Goal: Contribute content

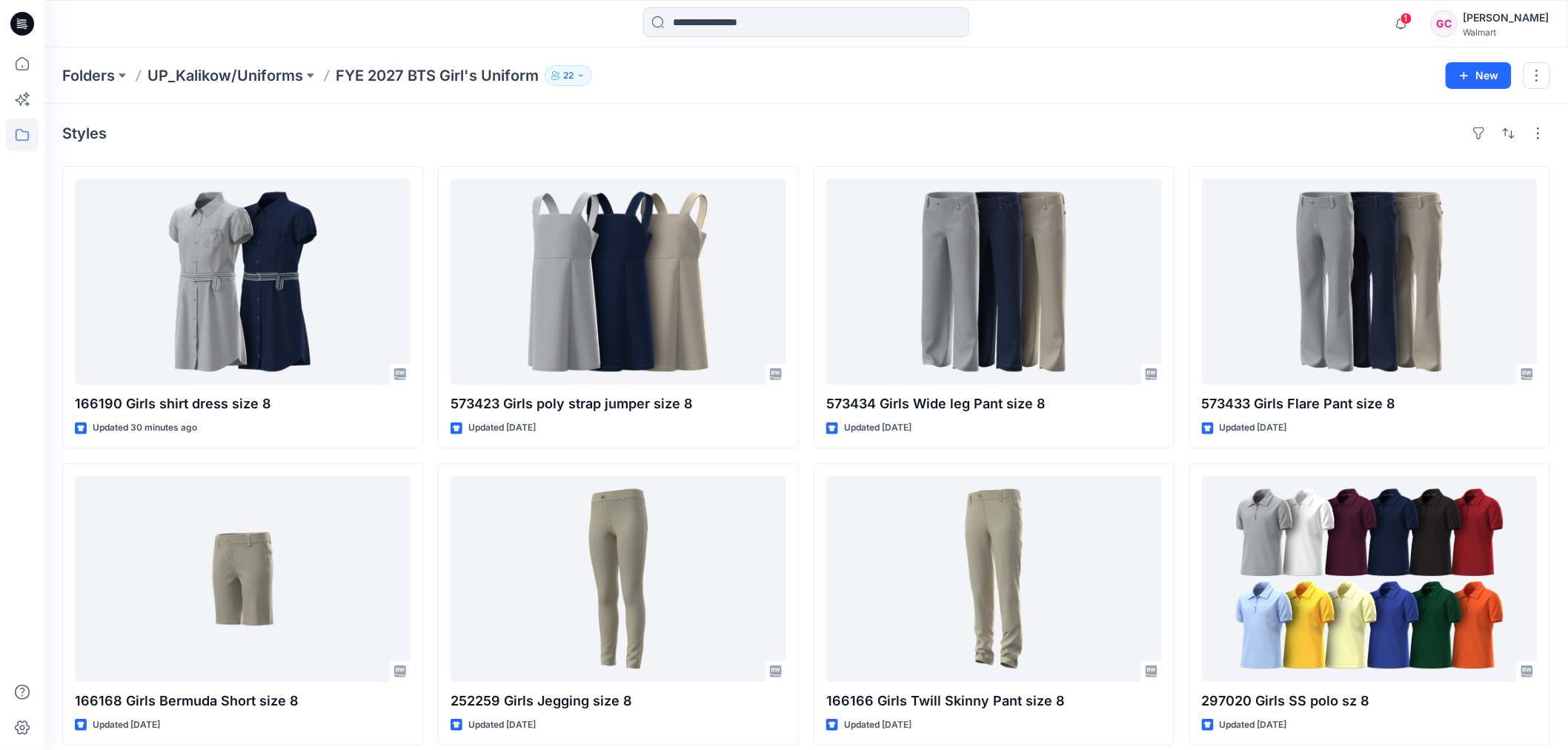
click at [841, 121] on div "Styles" at bounding box center [807, 133] width 1489 height 24
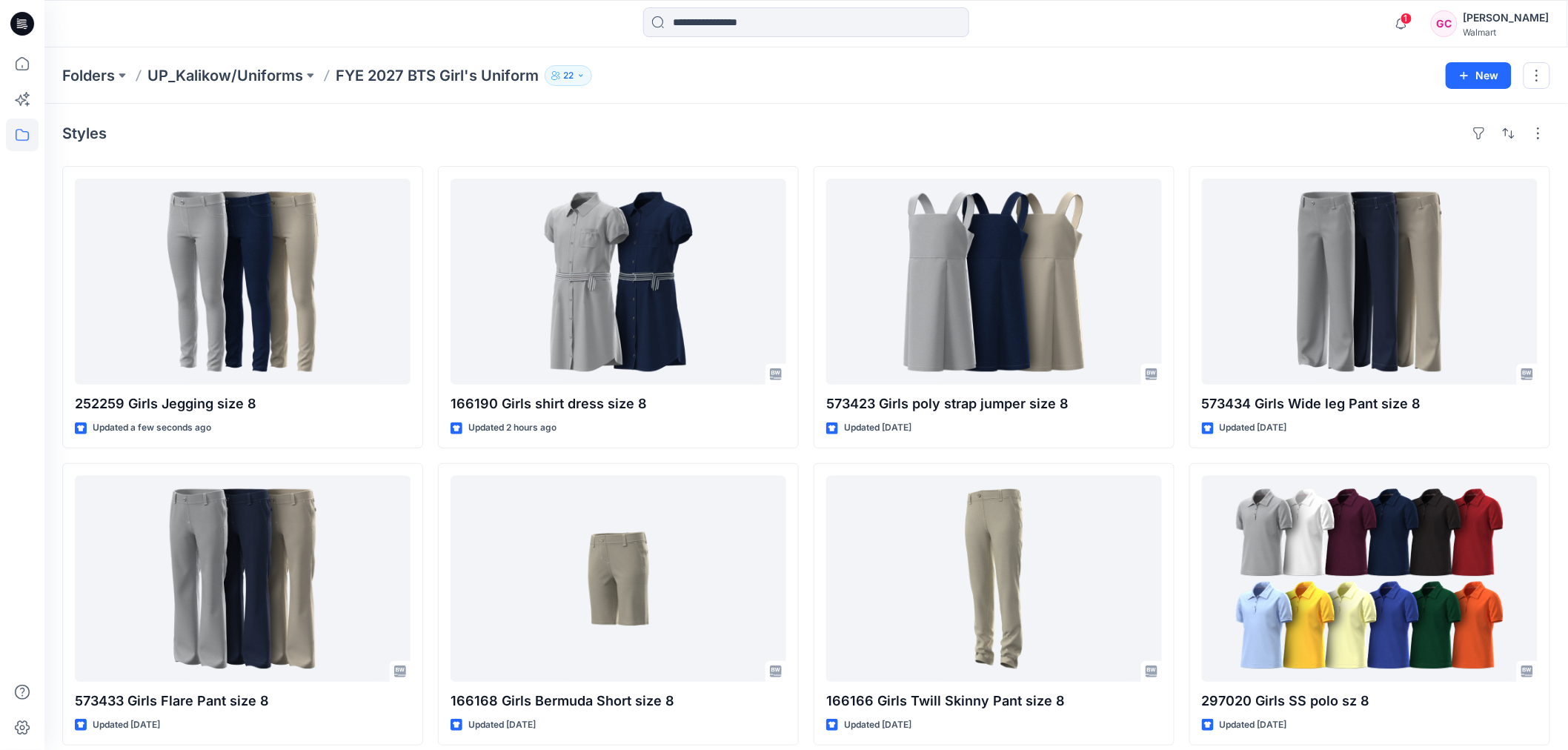
drag, startPoint x: 861, startPoint y: 108, endPoint x: 854, endPoint y: 104, distance: 8.1
click at [859, 107] on div "Styles 252259 Girls Jegging size 8 Updated a few seconds ago 573433 Girls Flare…" at bounding box center [806, 609] width 1524 height 1010
drag, startPoint x: 871, startPoint y: 101, endPoint x: 856, endPoint y: 80, distance: 25.8
click at [872, 101] on div "Folders UP_Kalikow/Uniforms FYE 2027 BTS Girl's Uniform 22 New" at bounding box center [806, 75] width 1524 height 56
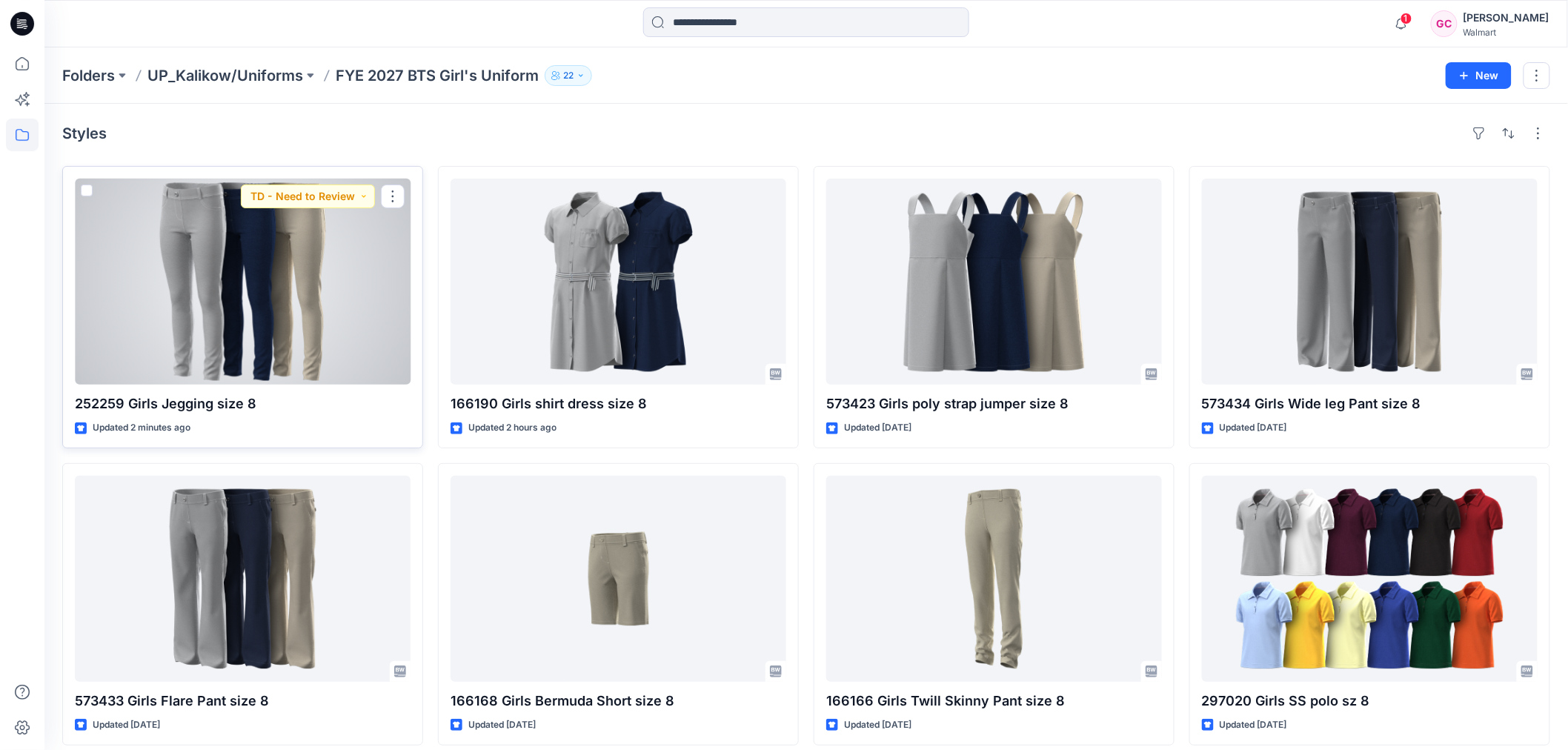
click at [326, 295] on div at bounding box center [242, 282] width 336 height 206
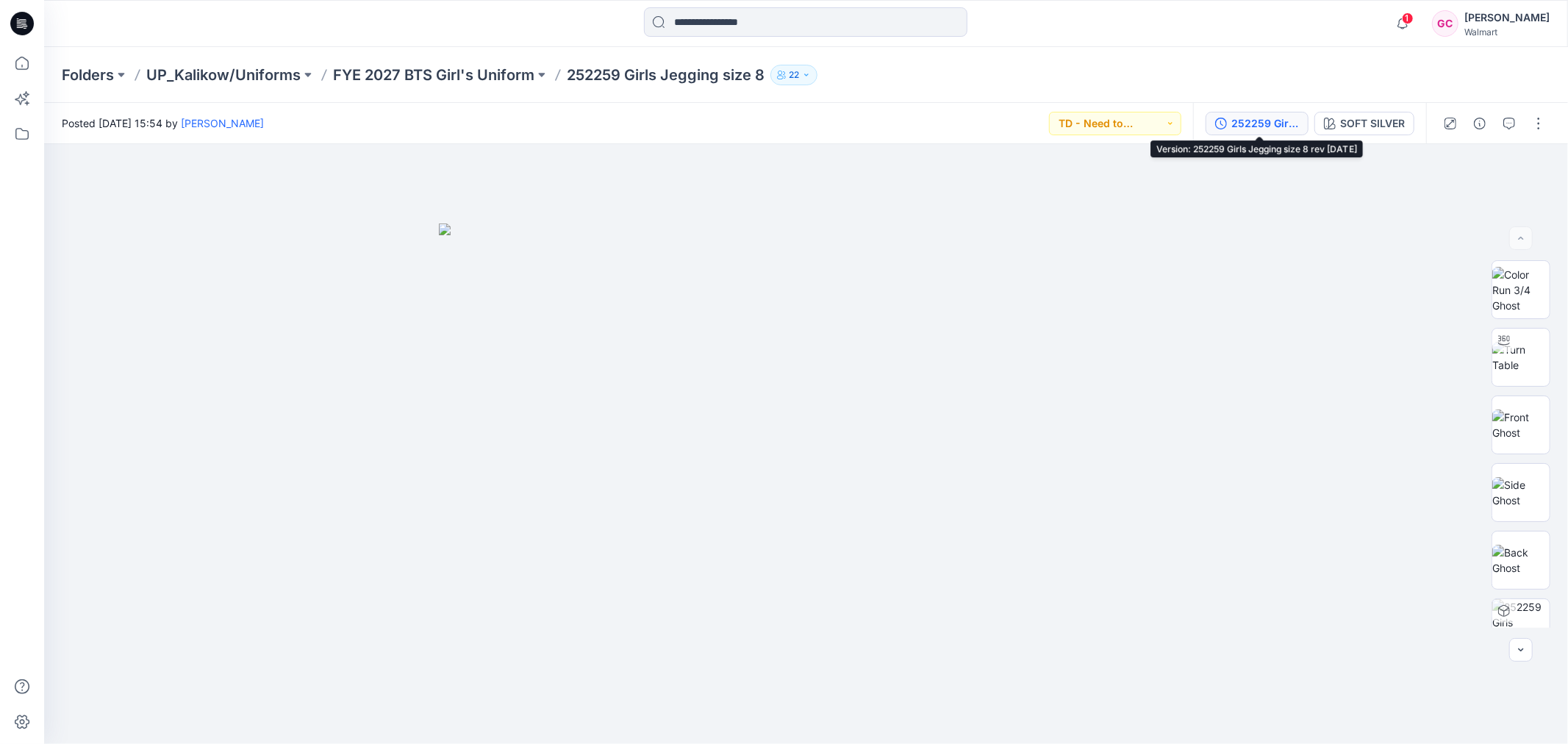
click at [1237, 112] on button "252259 Girls Jegging size 8 rev 8-21-25" at bounding box center [1257, 123] width 103 height 24
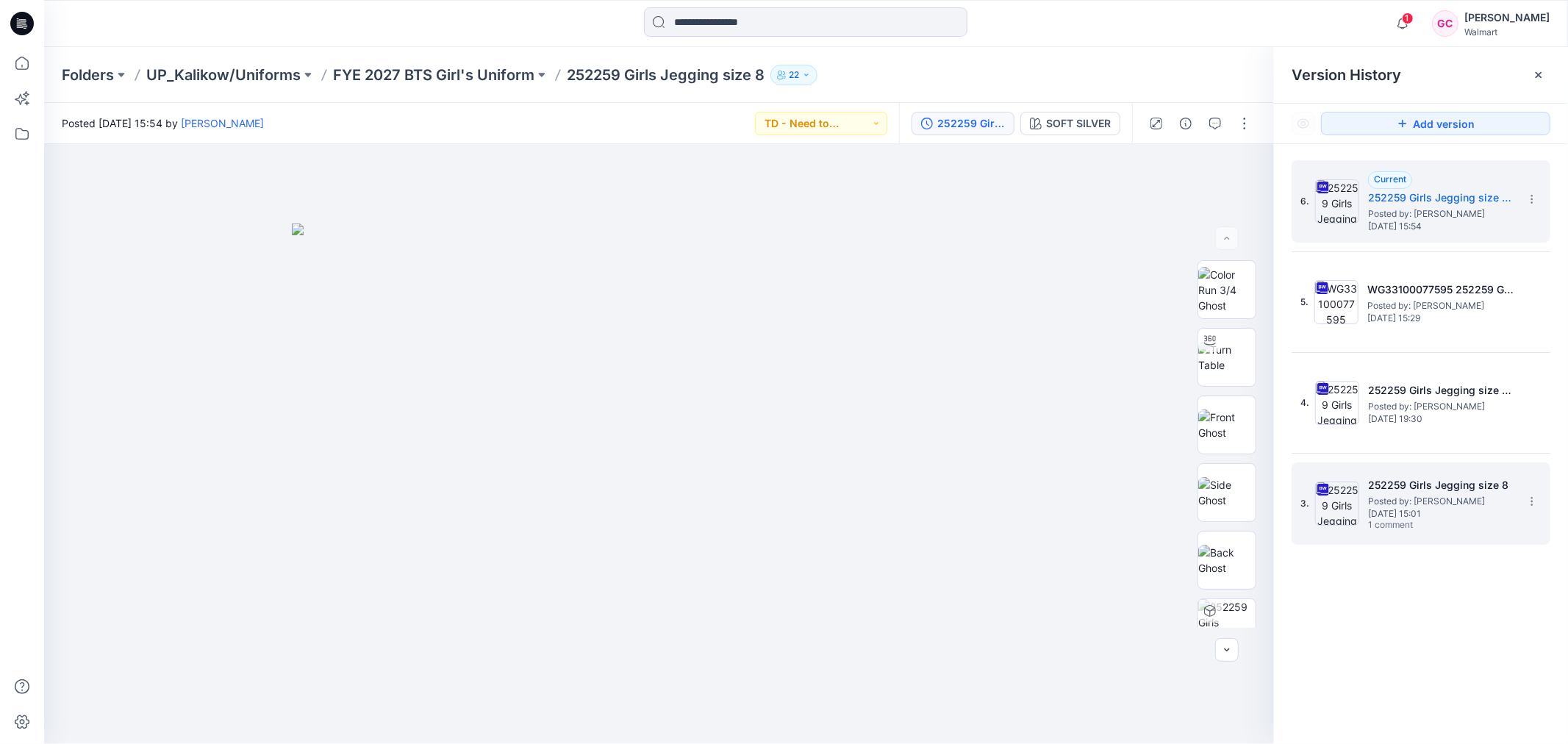
click at [1405, 494] on span "Posted by: Gina Cowan" at bounding box center [1441, 501] width 147 height 15
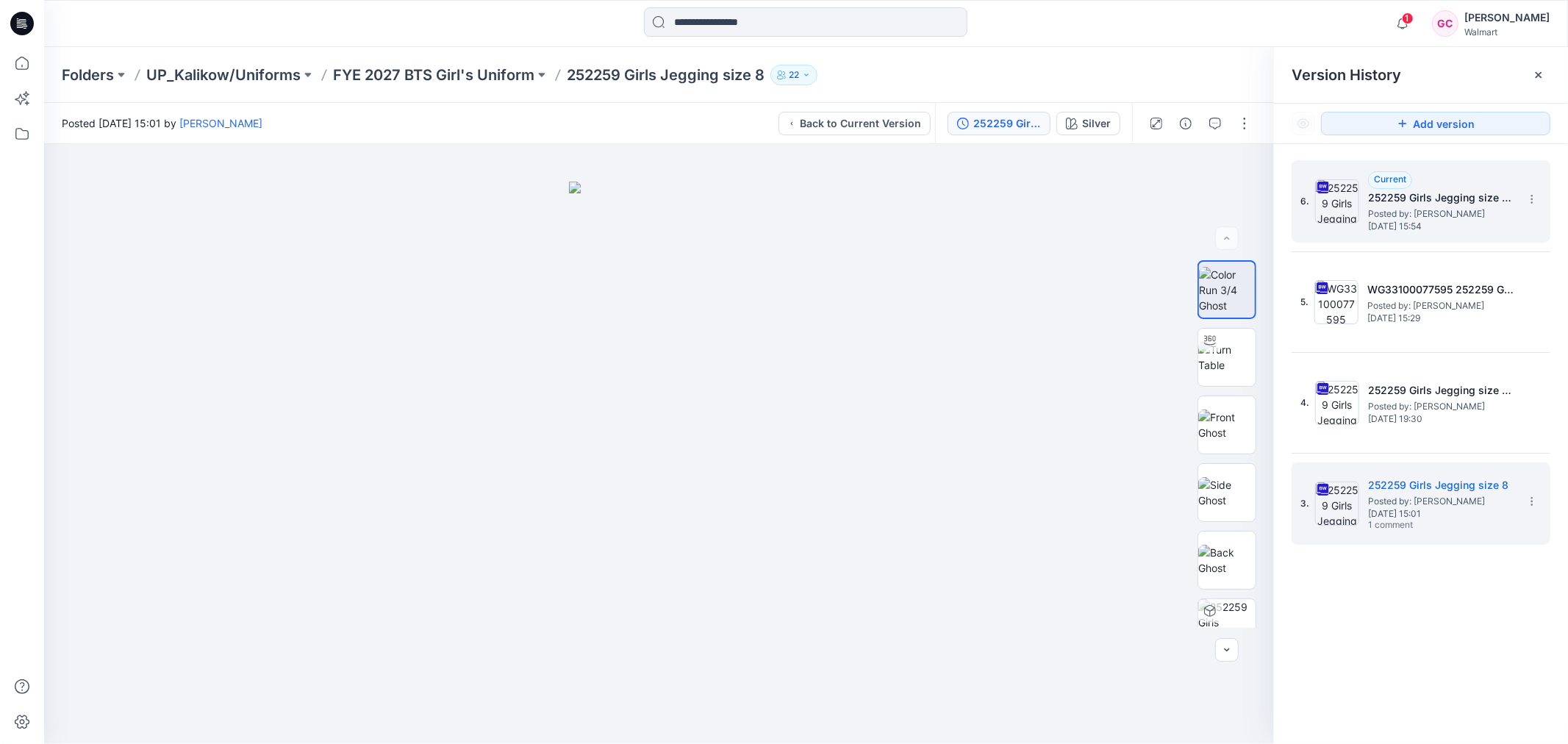
click at [1445, 215] on span "Posted by: Gina Cowan" at bounding box center [1441, 214] width 147 height 15
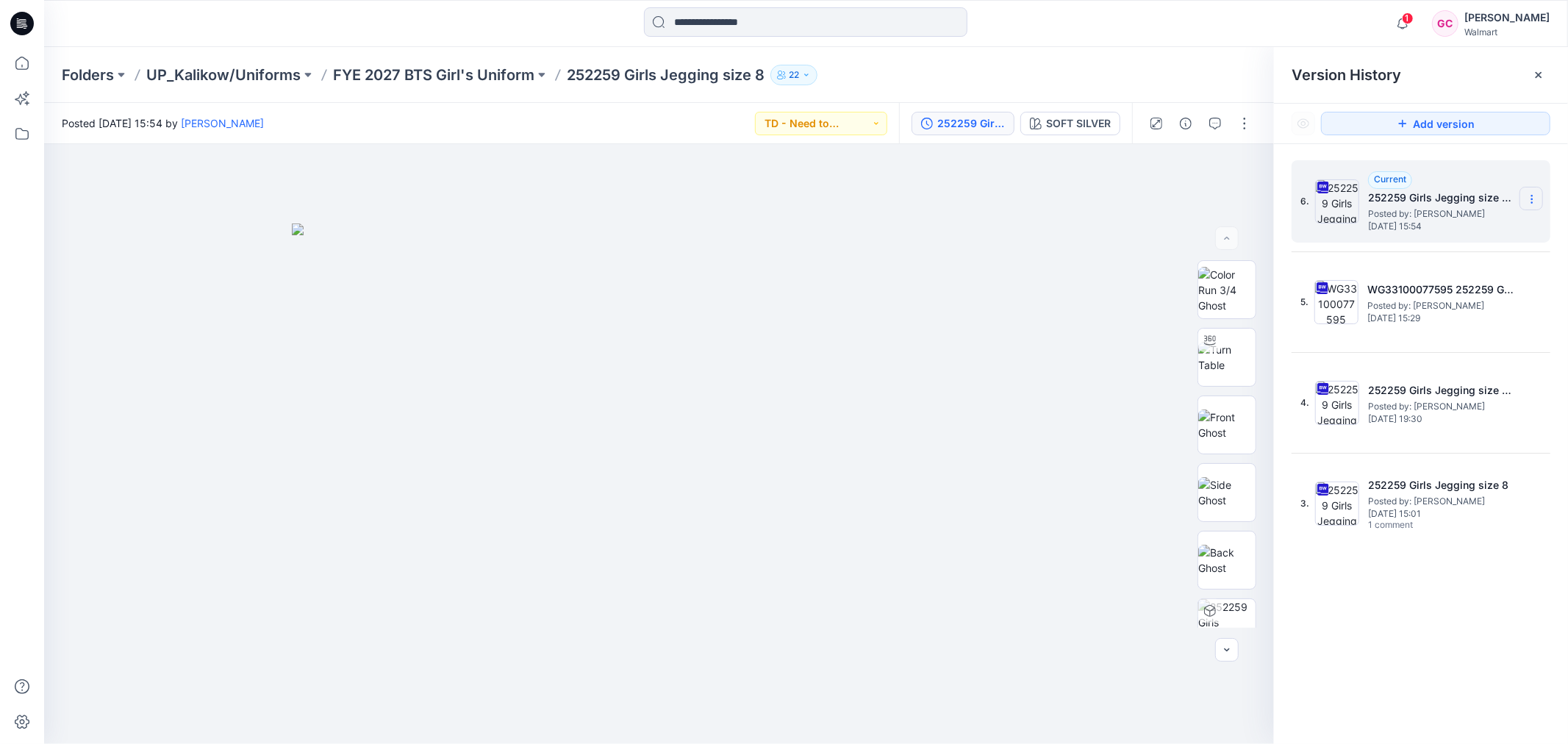
click at [1534, 199] on icon at bounding box center [1531, 199] width 11 height 11
click at [1441, 316] on span "Delete Version" at bounding box center [1430, 322] width 68 height 18
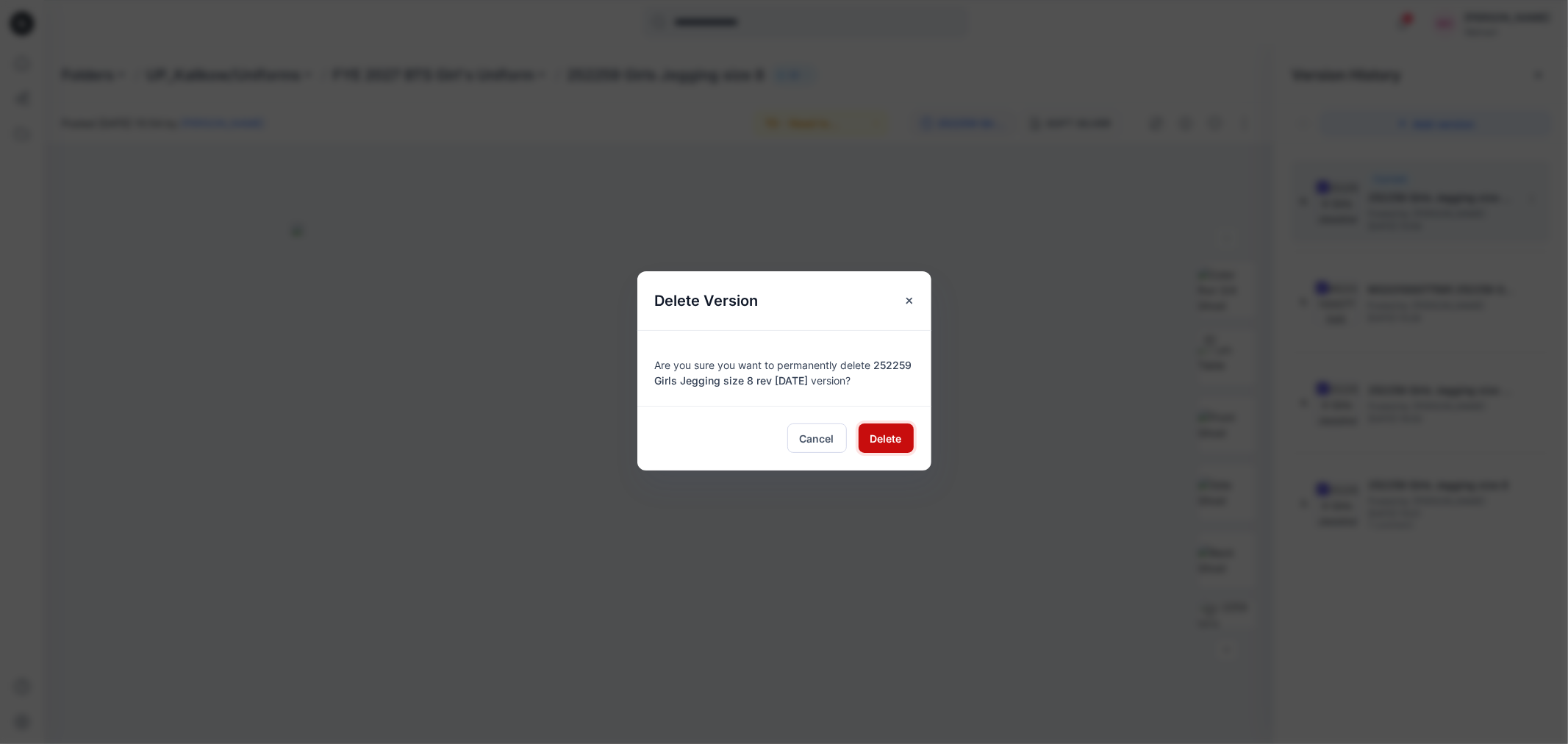
click at [879, 439] on span "Delete" at bounding box center [886, 438] width 32 height 15
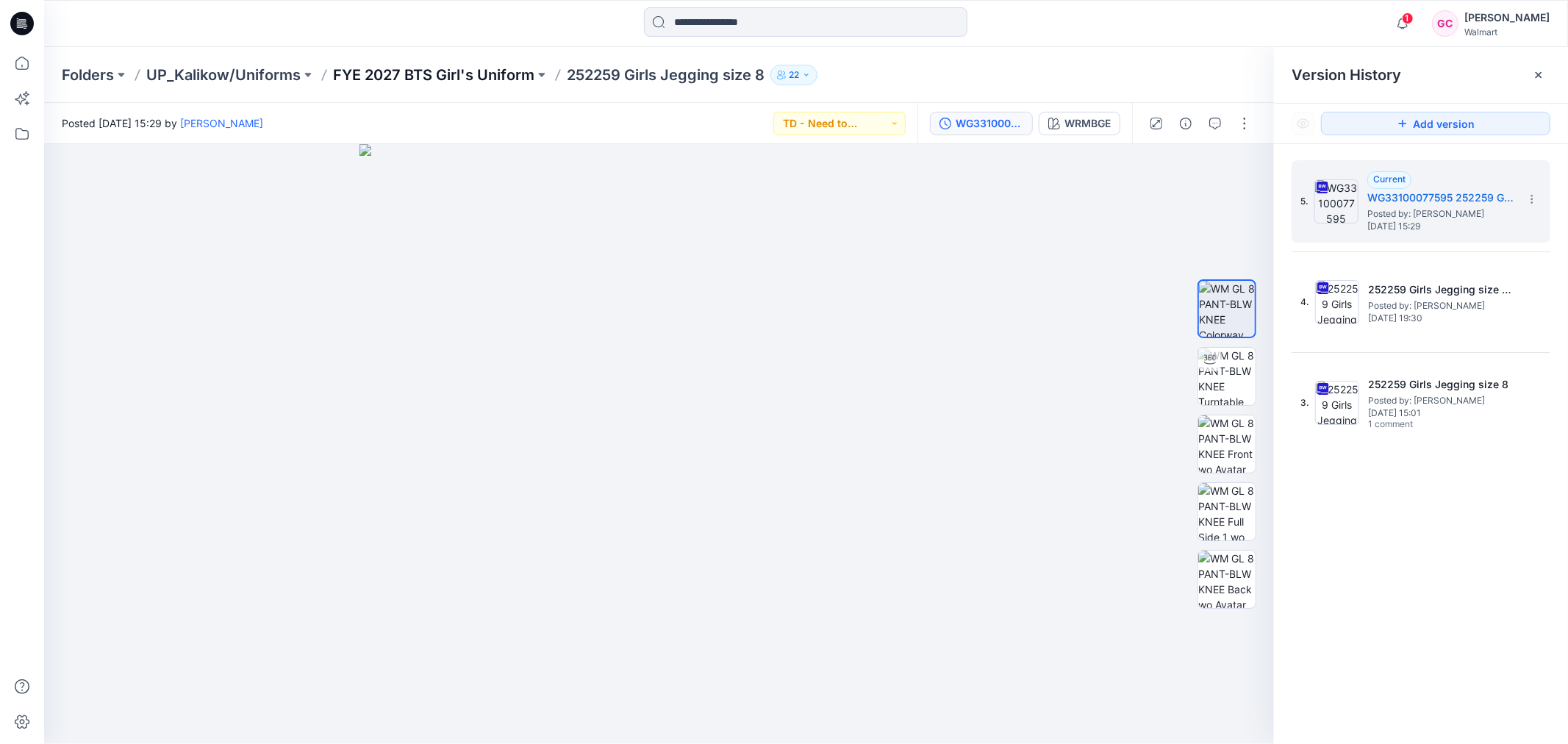
click at [406, 76] on p "FYE 2027 BTS Girl's Uniform" at bounding box center [434, 75] width 201 height 20
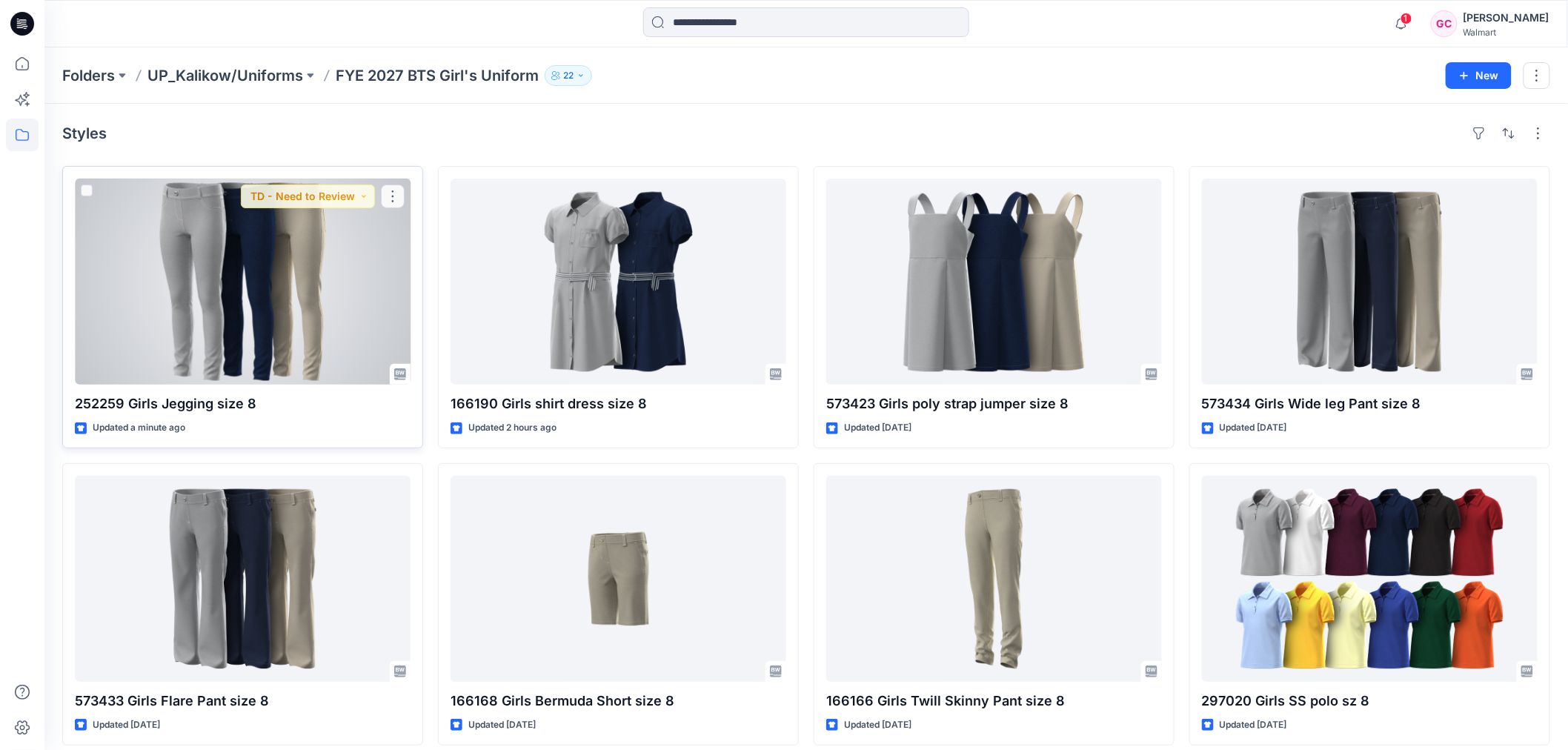
click at [239, 233] on div at bounding box center [242, 282] width 336 height 206
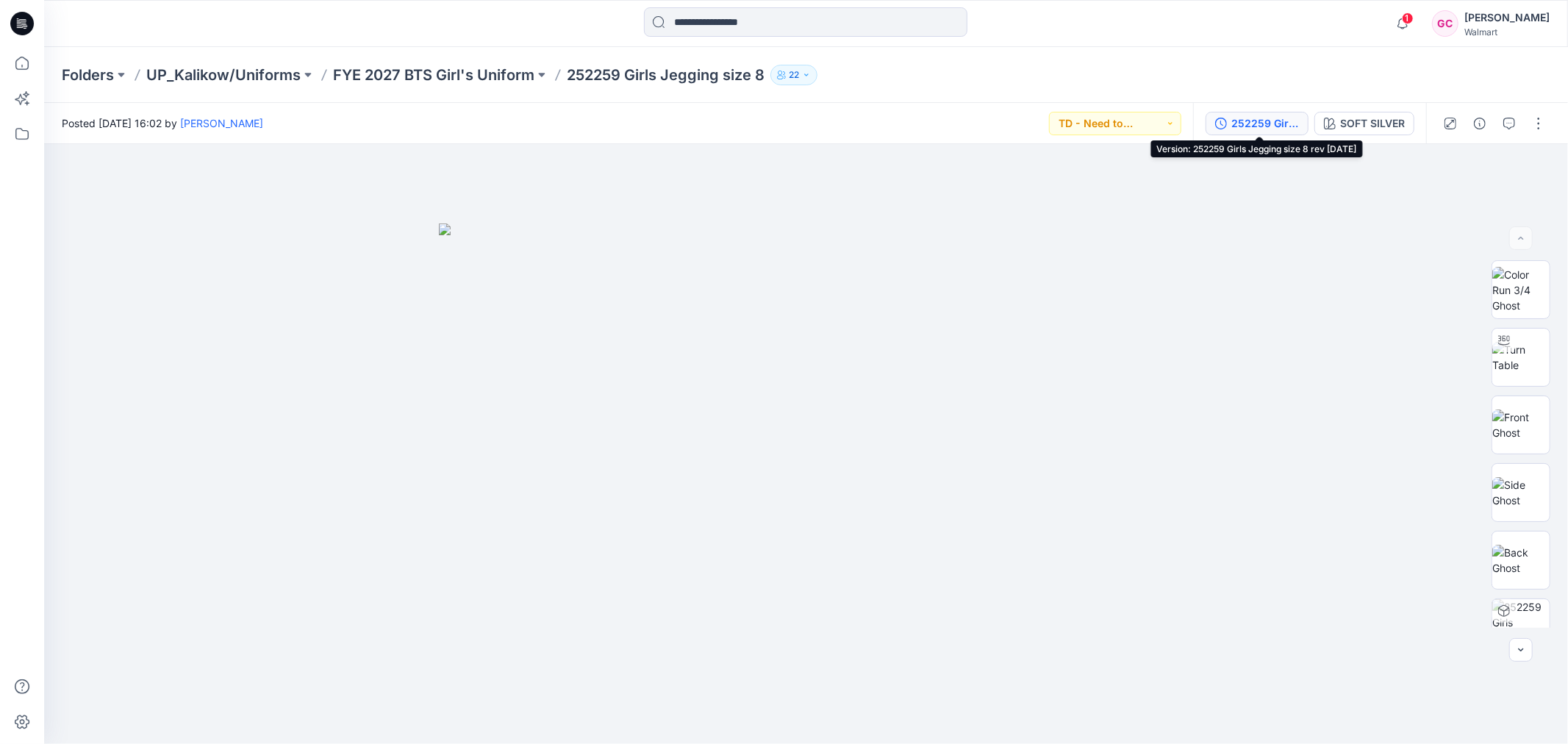
click at [1242, 122] on div "252259 Girls Jegging size 8 rev 8-21-25" at bounding box center [1264, 123] width 67 height 16
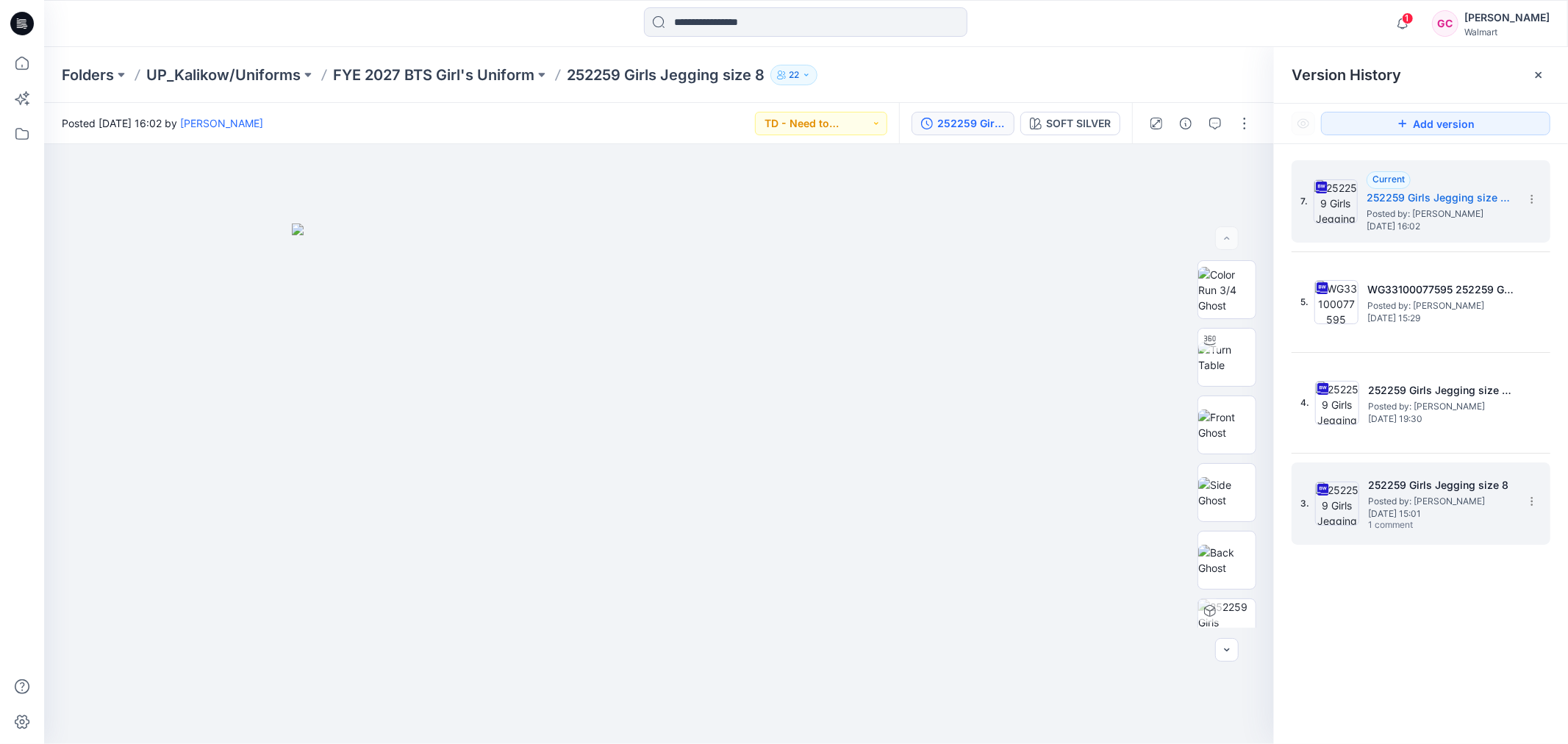
click at [1386, 483] on h5 "252259 Girls Jegging size 8" at bounding box center [1441, 486] width 147 height 18
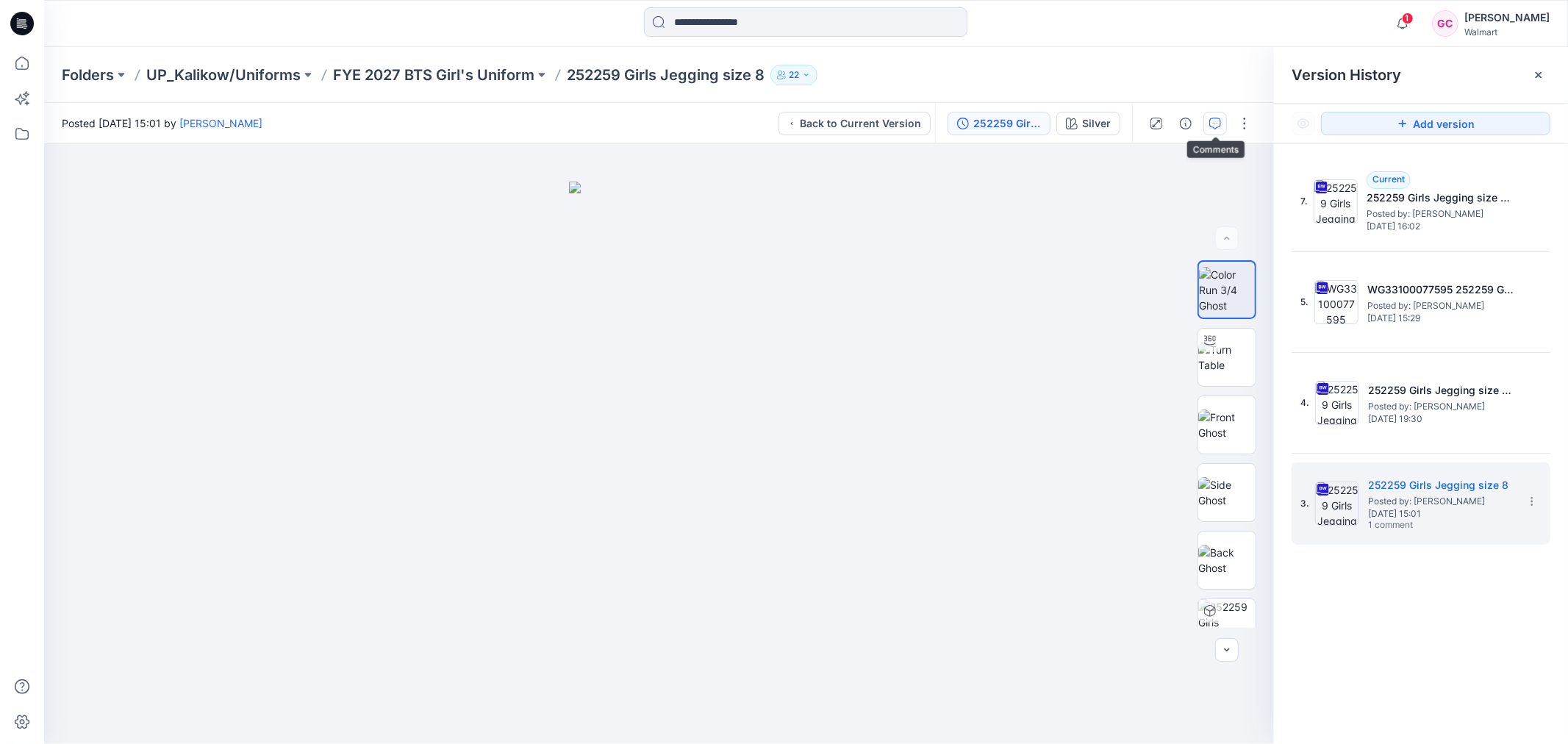
click at [1216, 123] on icon "button" at bounding box center [1215, 123] width 11 height 11
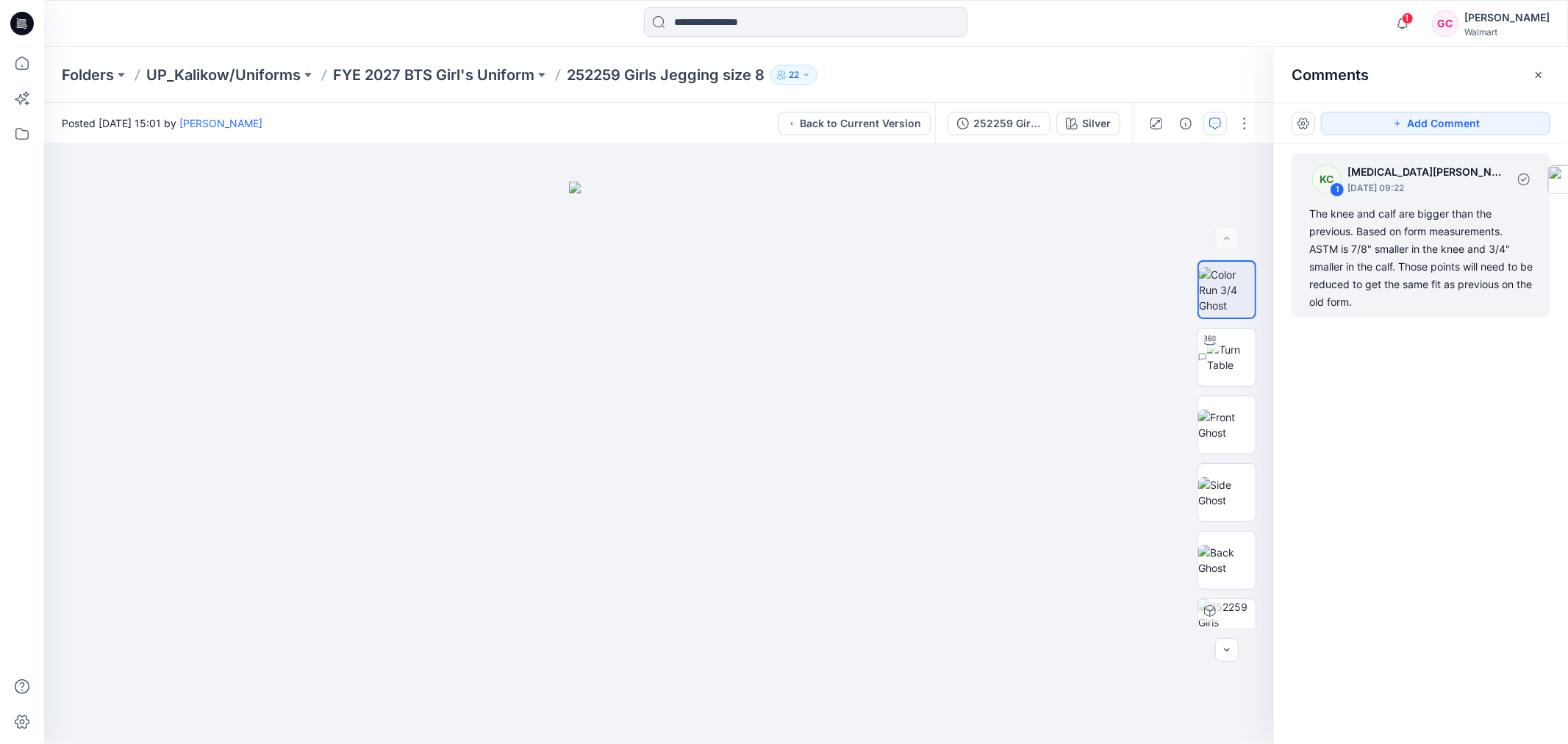
click at [1371, 277] on div "The knee and calf are bigger than the previous. Based on form measurements. AST…" at bounding box center [1420, 258] width 223 height 106
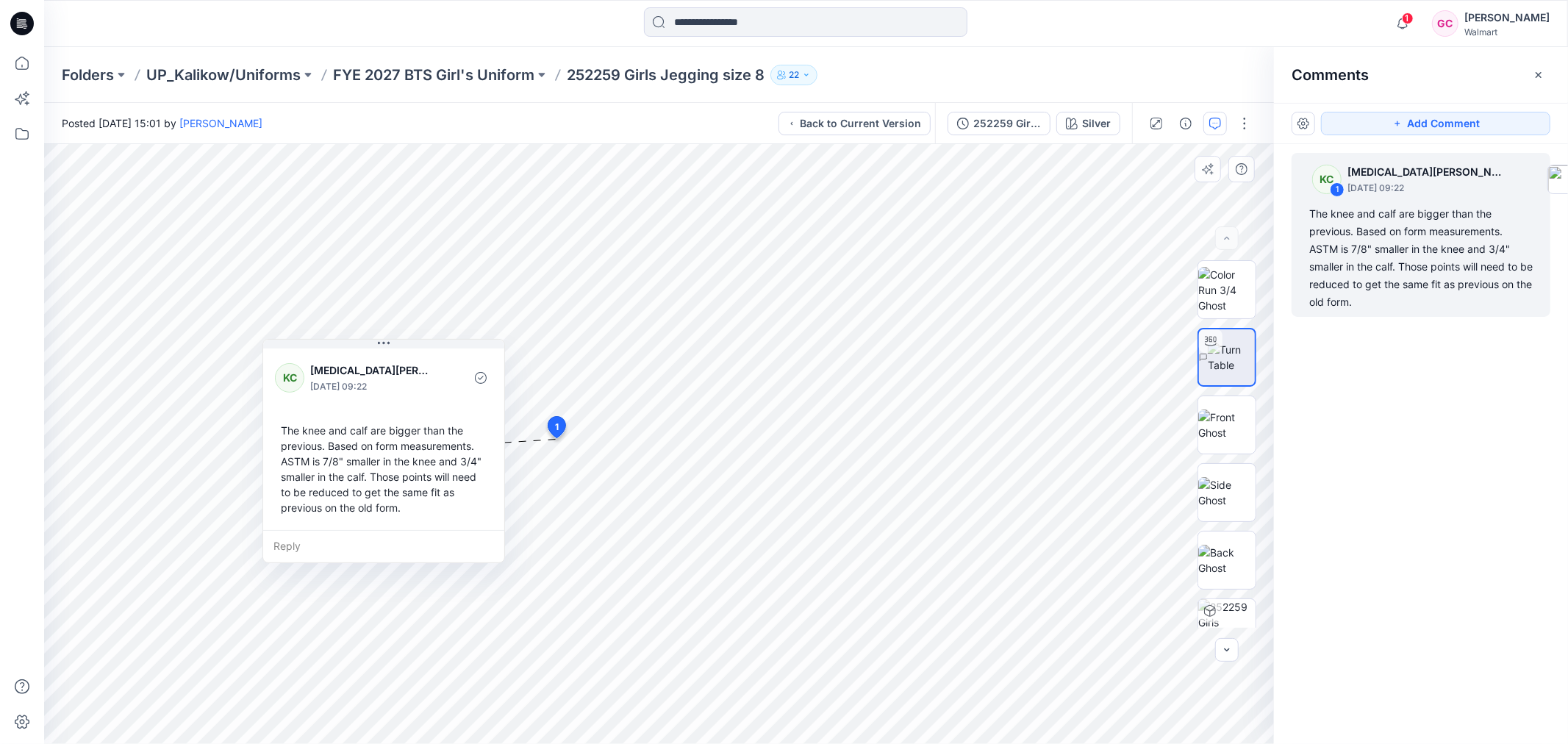
click at [330, 537] on div "Reply" at bounding box center [383, 547] width 241 height 32
type textarea "**********"
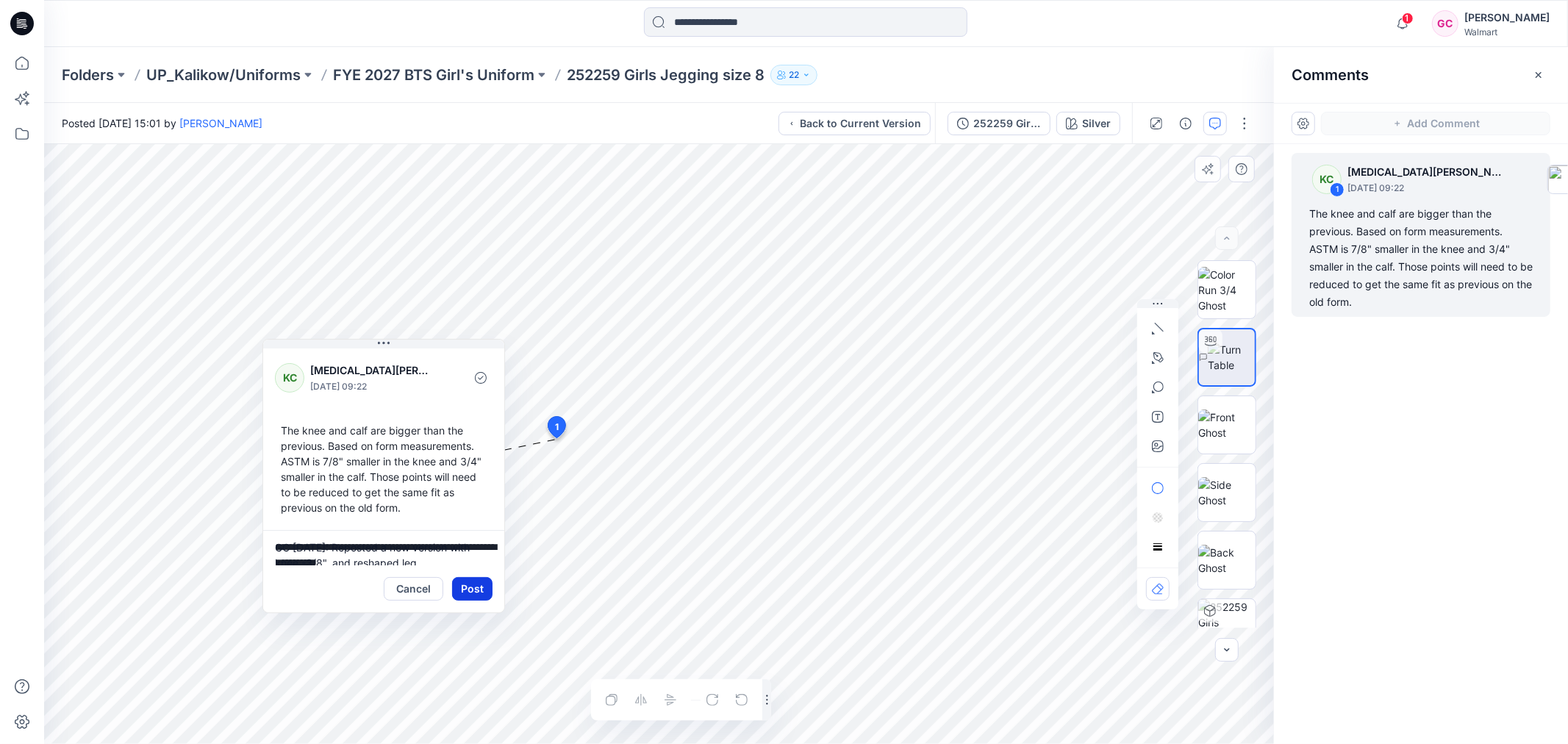
click at [482, 588] on button "Post" at bounding box center [473, 589] width 41 height 24
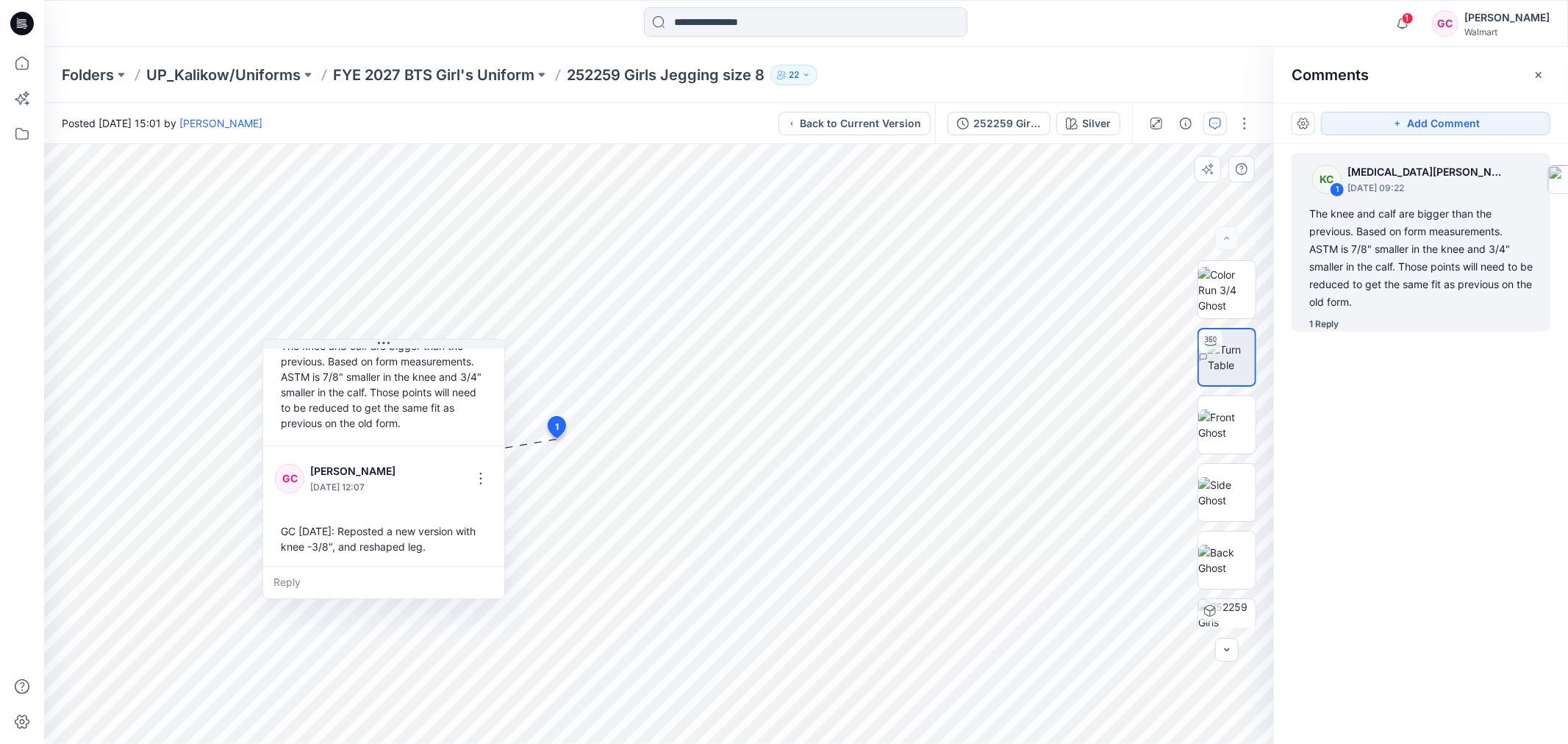
scroll to position [87, 0]
click at [466, 71] on p "FYE 2027 BTS Girl's Uniform" at bounding box center [434, 75] width 201 height 20
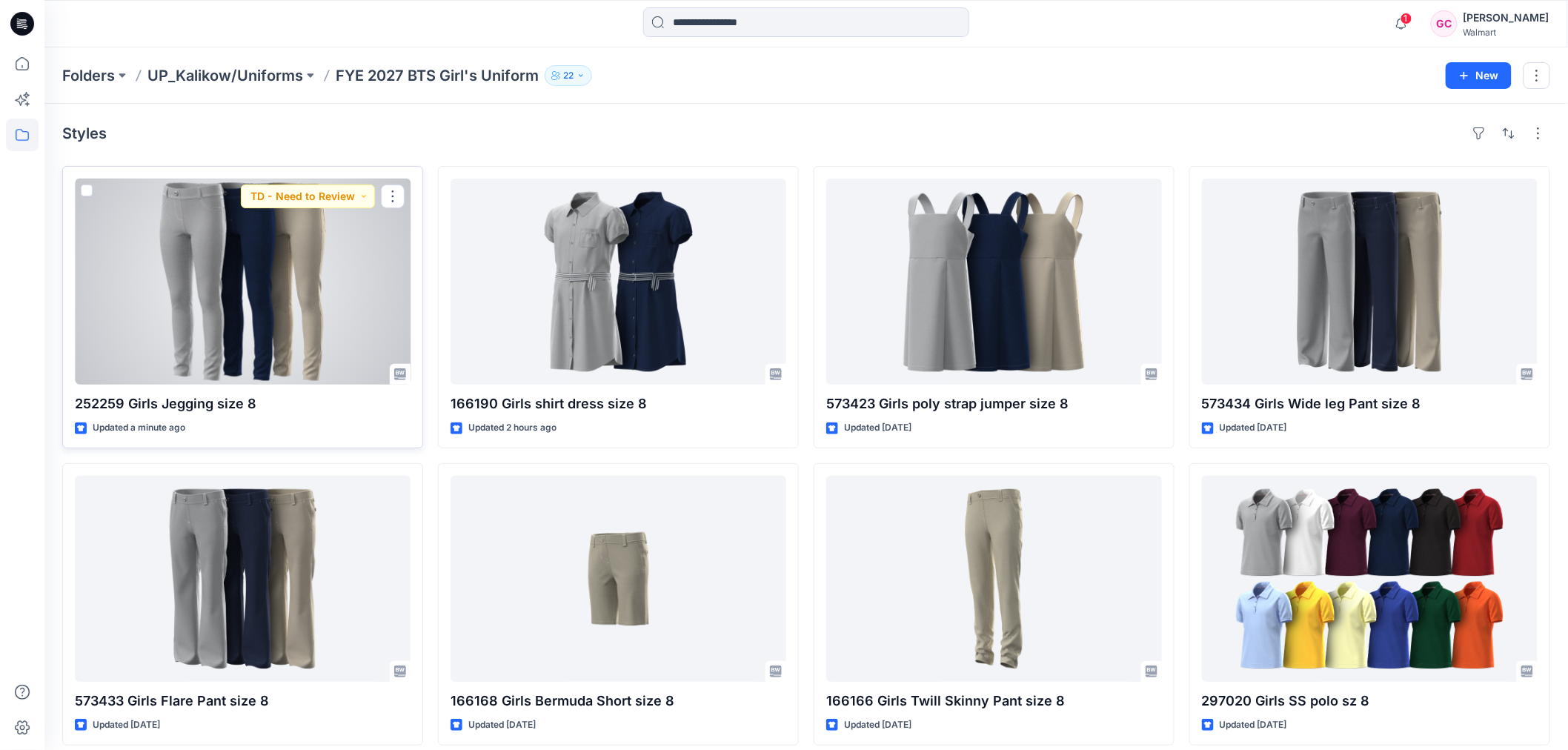
click at [289, 273] on div at bounding box center [242, 282] width 336 height 206
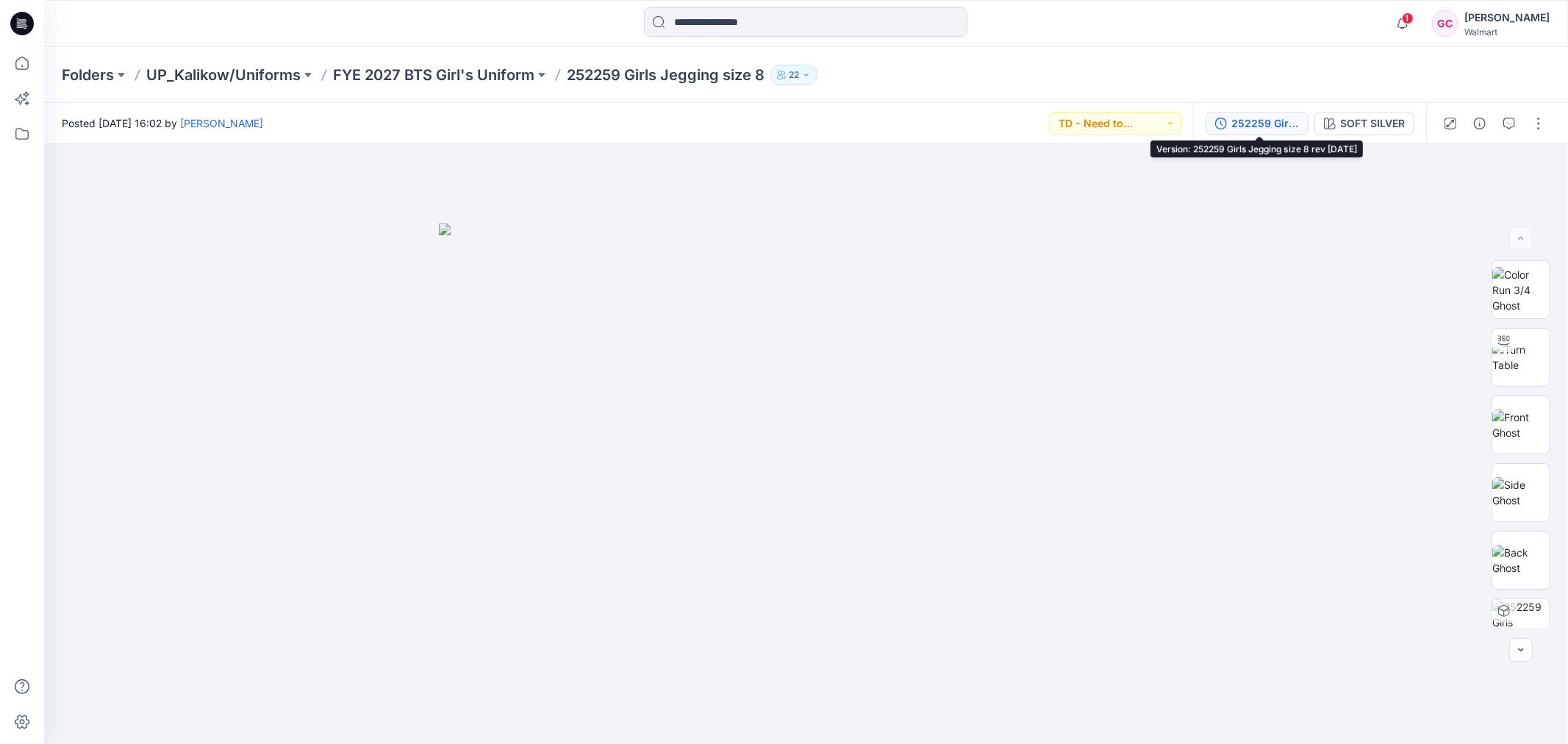
click at [1276, 122] on div "252259 Girls Jegging size 8 rev 8-21-25" at bounding box center [1264, 123] width 67 height 16
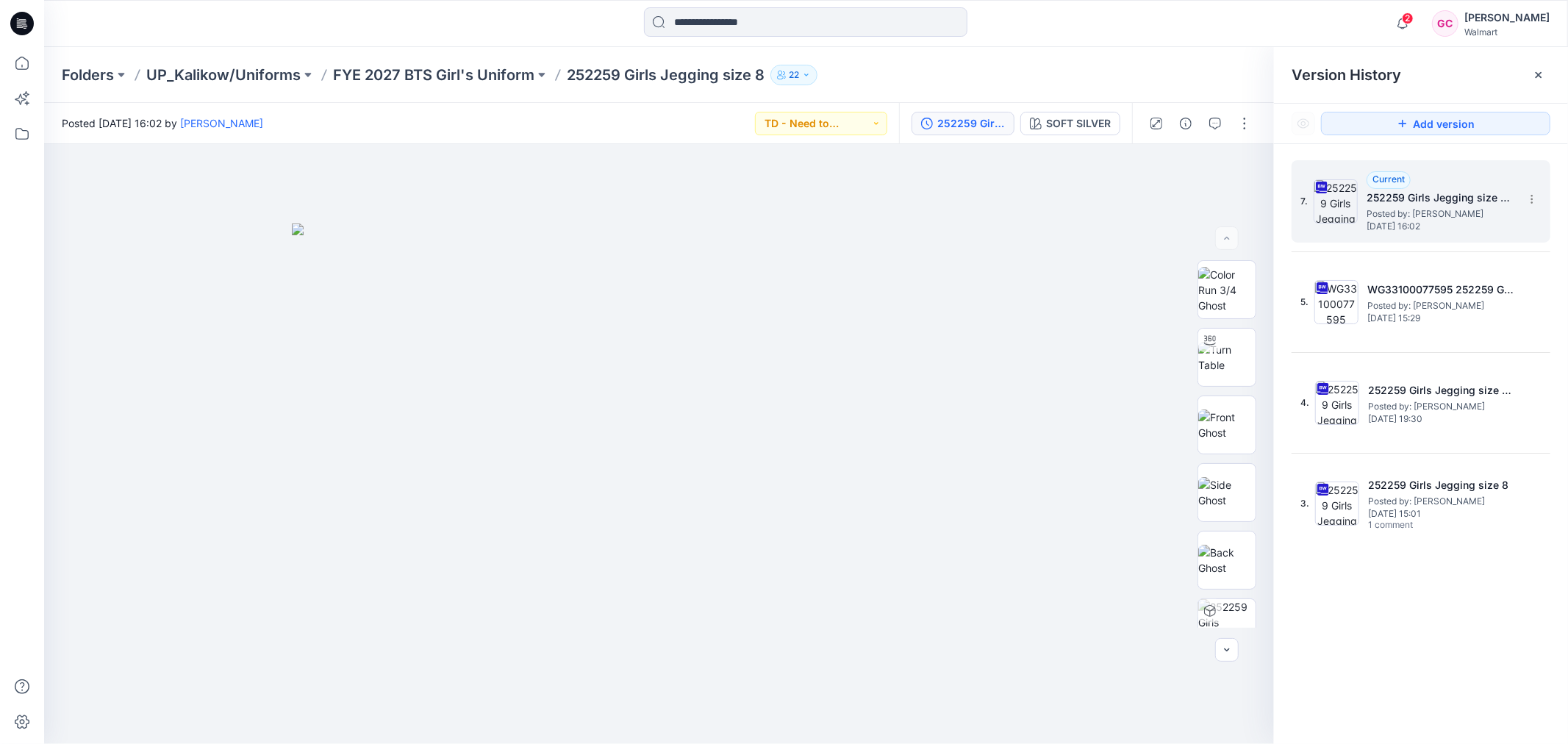
click at [1440, 206] on span "Posted by: Gina Cowan" at bounding box center [1440, 214] width 147 height 15
click at [1229, 296] on img at bounding box center [1227, 290] width 58 height 46
click at [1391, 123] on button "Add version" at bounding box center [1436, 123] width 229 height 24
click at [1405, 121] on icon at bounding box center [1402, 123] width 11 height 11
click at [1409, 212] on span "Posted by: Gina Cowan" at bounding box center [1440, 214] width 147 height 15
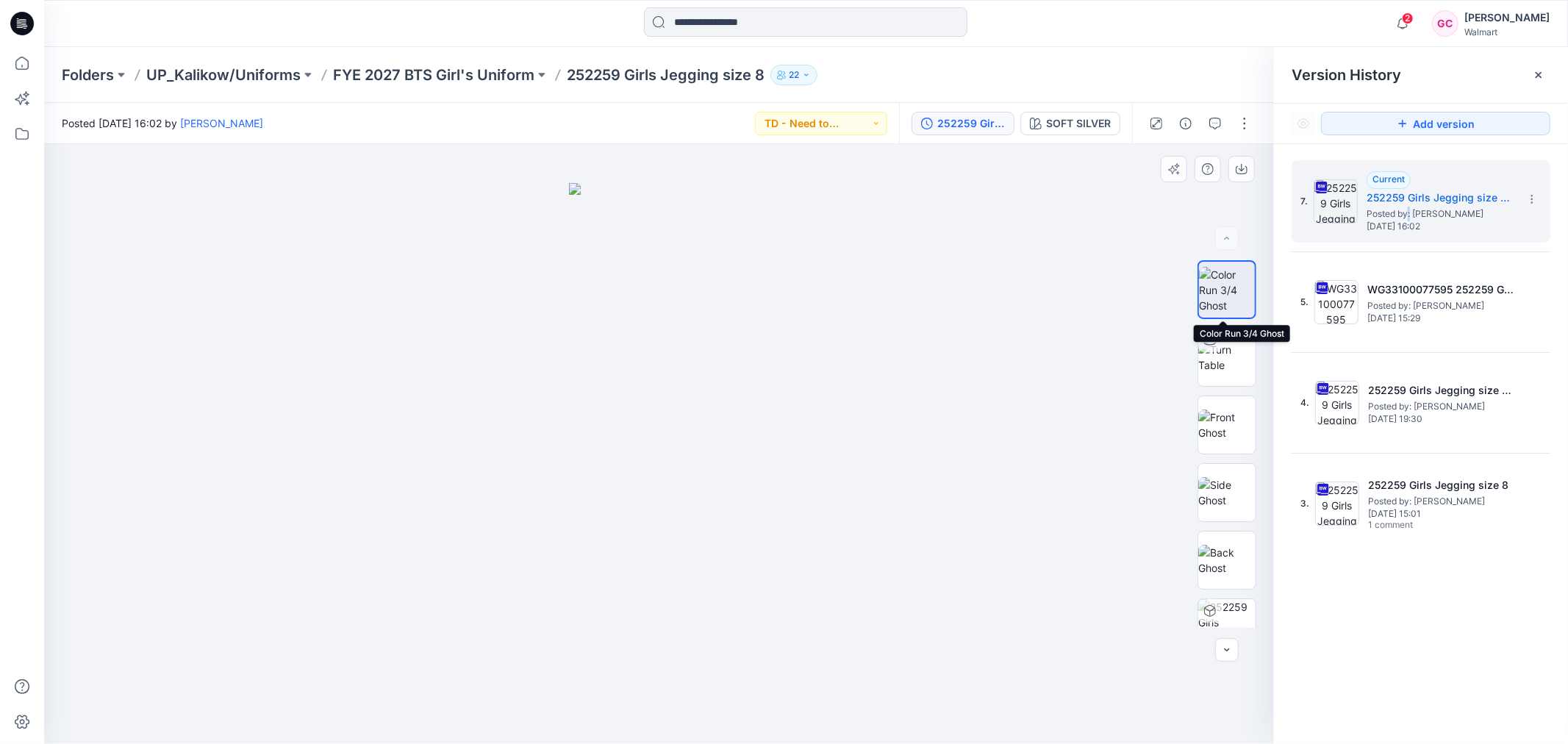
click at [1218, 292] on img at bounding box center [1226, 290] width 56 height 46
click at [989, 121] on div "252259 Girls Jegging size 8 rev 8-21-25" at bounding box center [970, 123] width 67 height 16
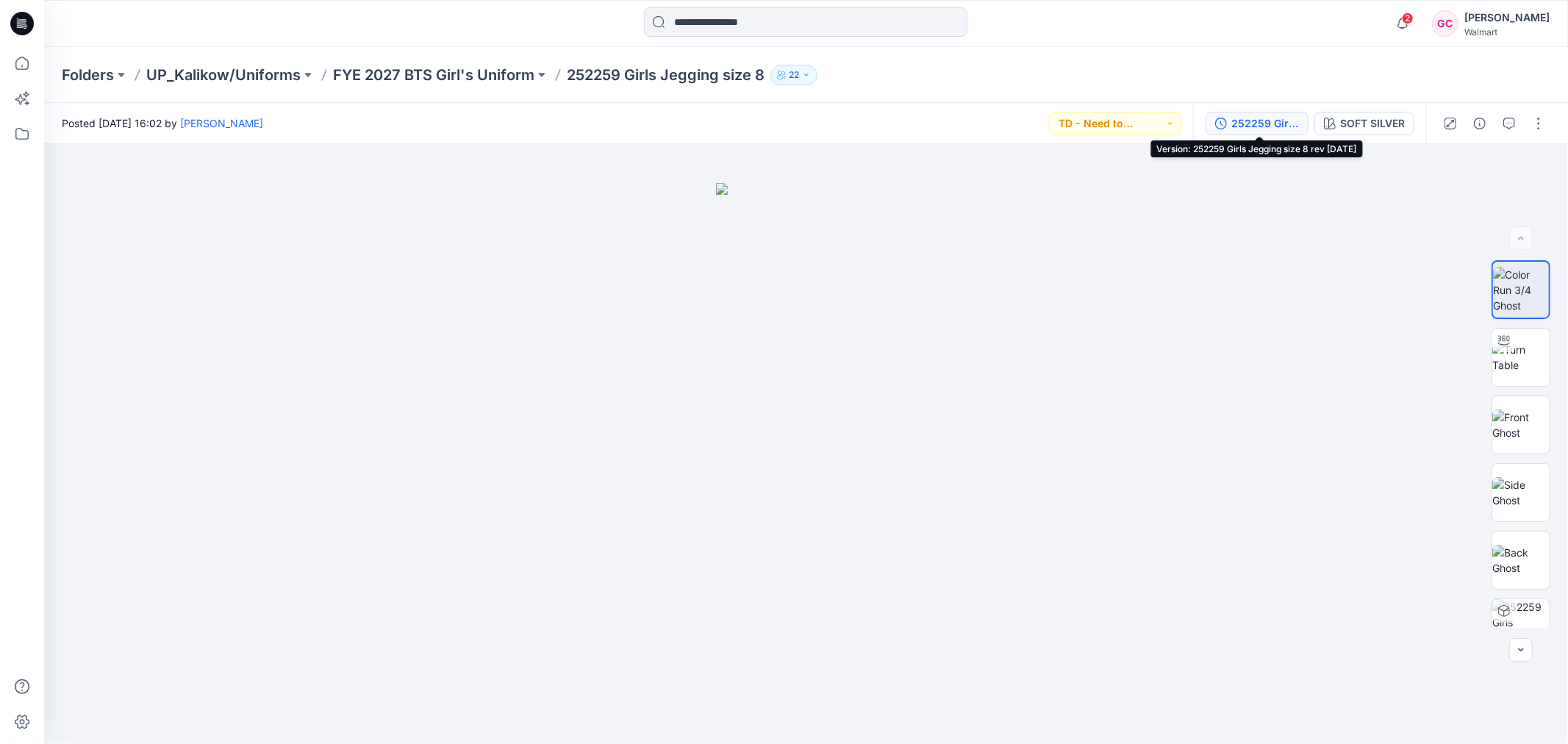
click at [1271, 118] on div "252259 Girls Jegging size 8 rev 8-21-25" at bounding box center [1264, 123] width 67 height 16
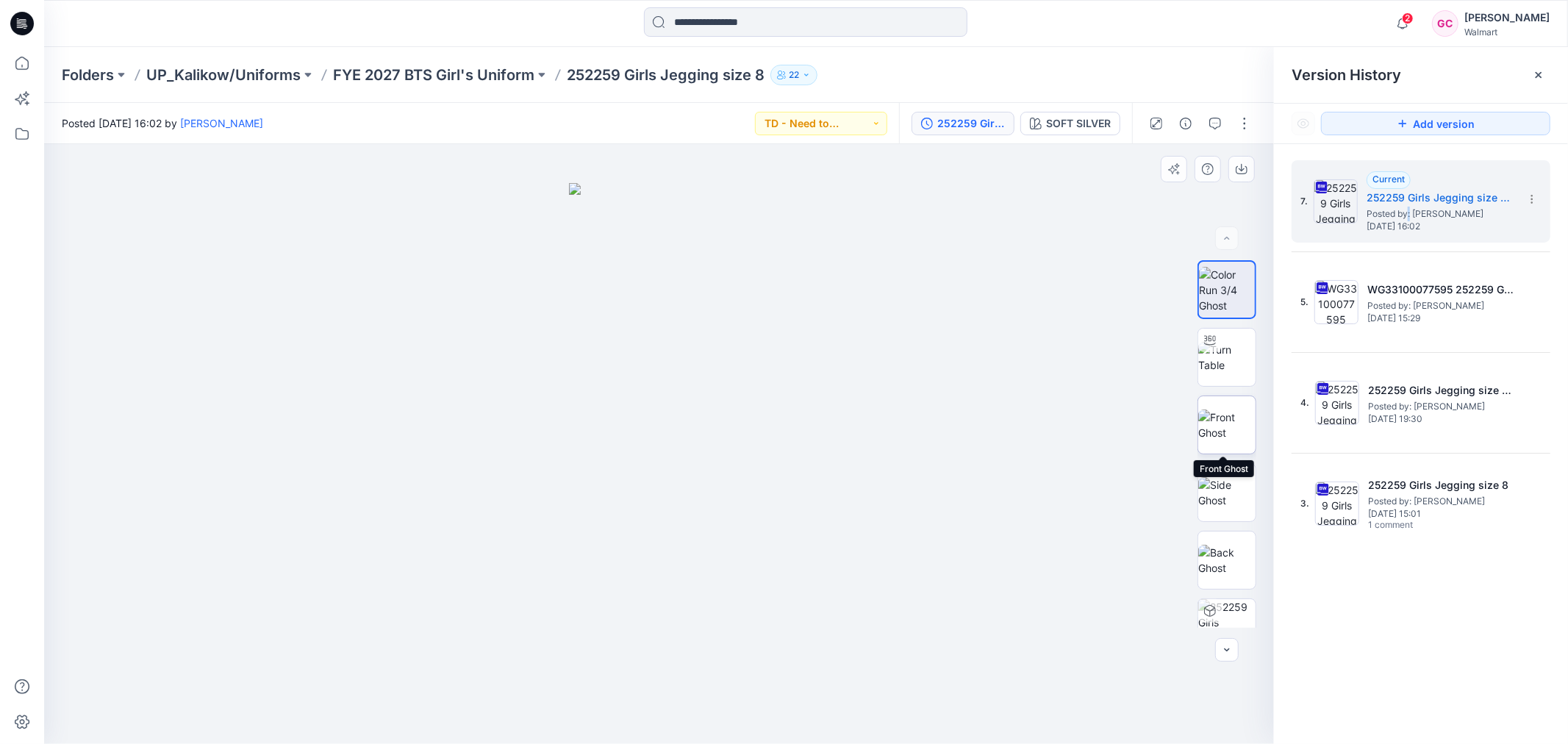
click at [1225, 423] on img at bounding box center [1227, 425] width 58 height 31
click at [1216, 284] on img at bounding box center [1227, 290] width 58 height 46
click at [1218, 128] on icon "button" at bounding box center [1215, 123] width 11 height 11
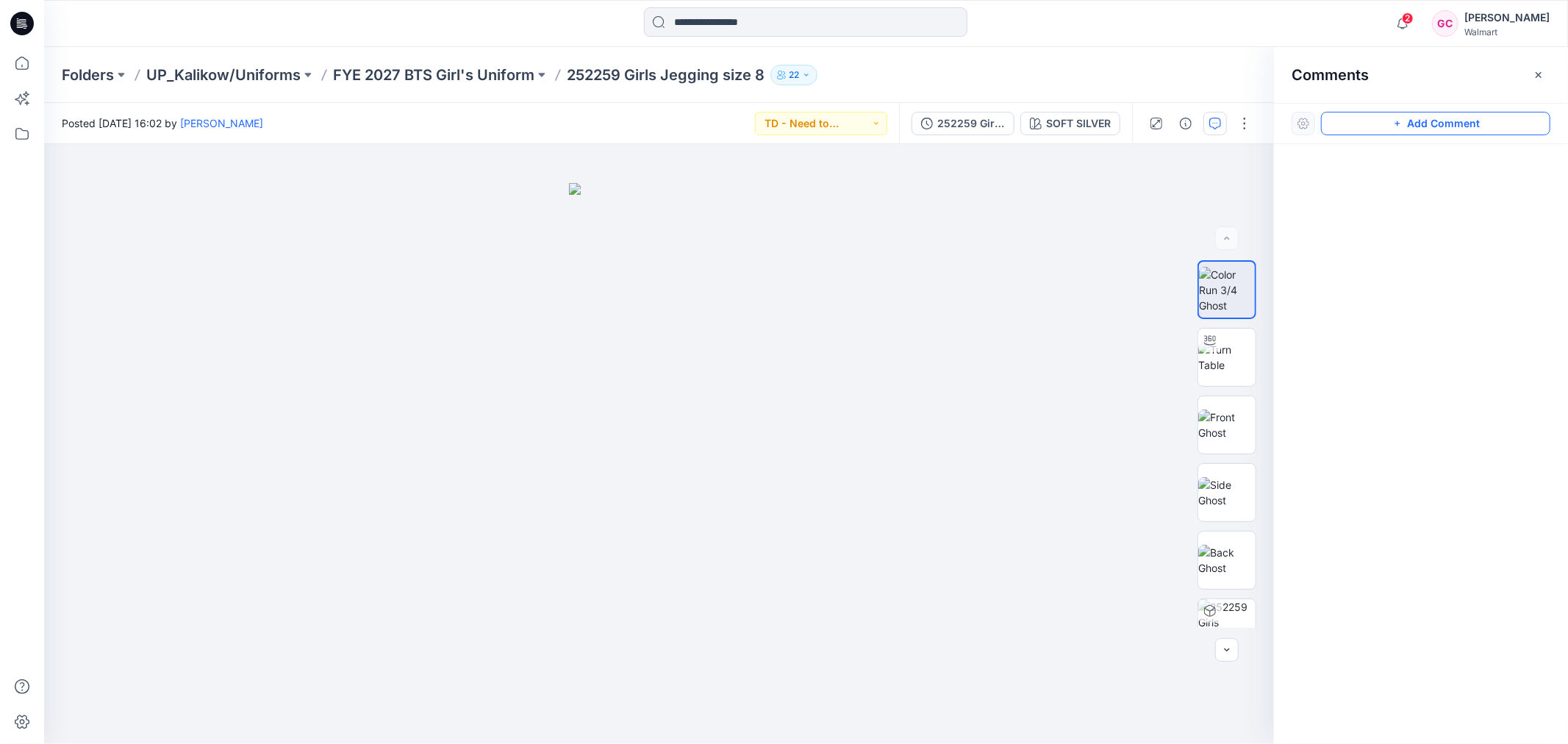
click at [1386, 127] on button "Add Comment" at bounding box center [1436, 123] width 229 height 24
click at [715, 350] on div "1" at bounding box center [659, 443] width 1229 height 600
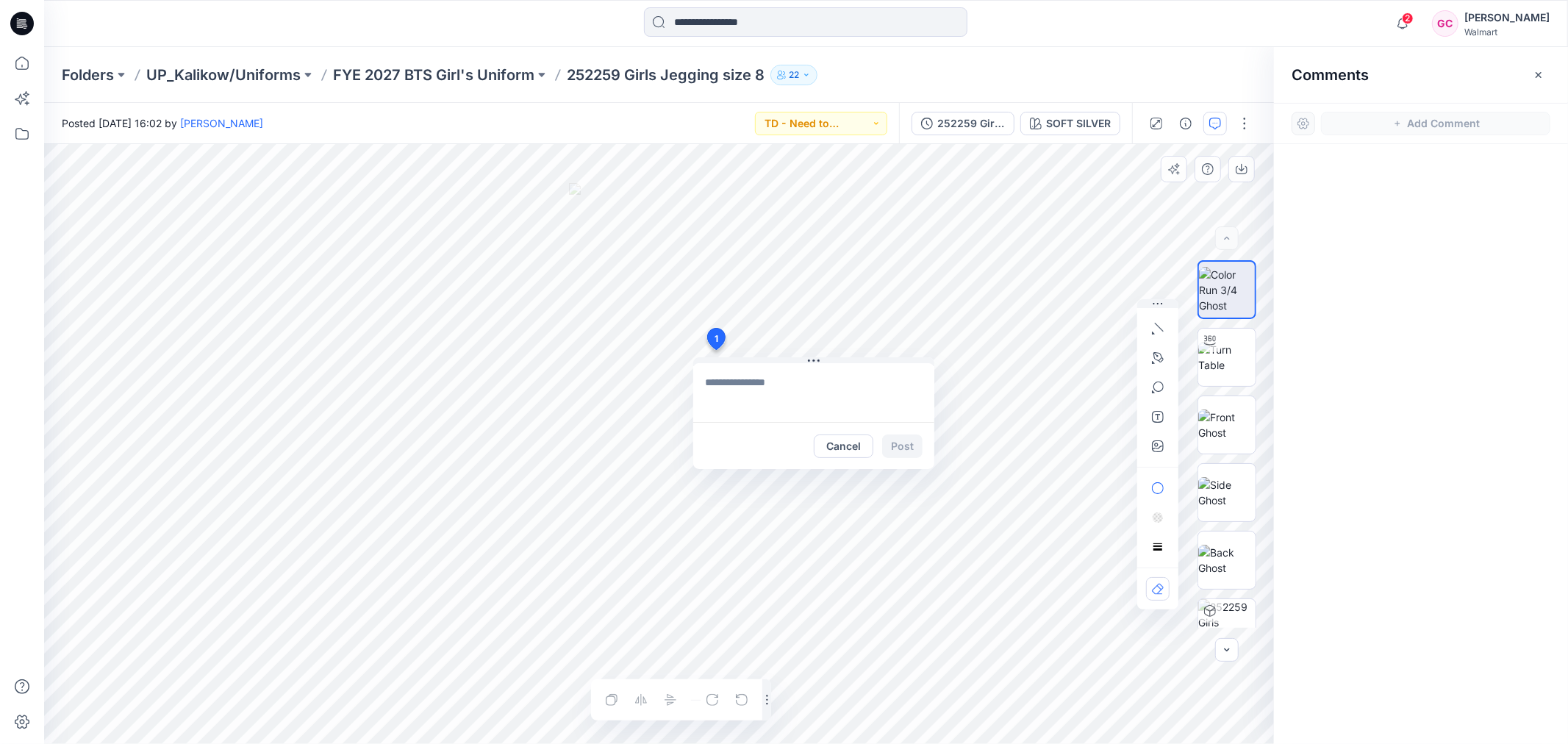
click at [741, 387] on textarea at bounding box center [814, 392] width 241 height 58
type textarea "**********"
click at [908, 439] on button "Post" at bounding box center [902, 446] width 41 height 24
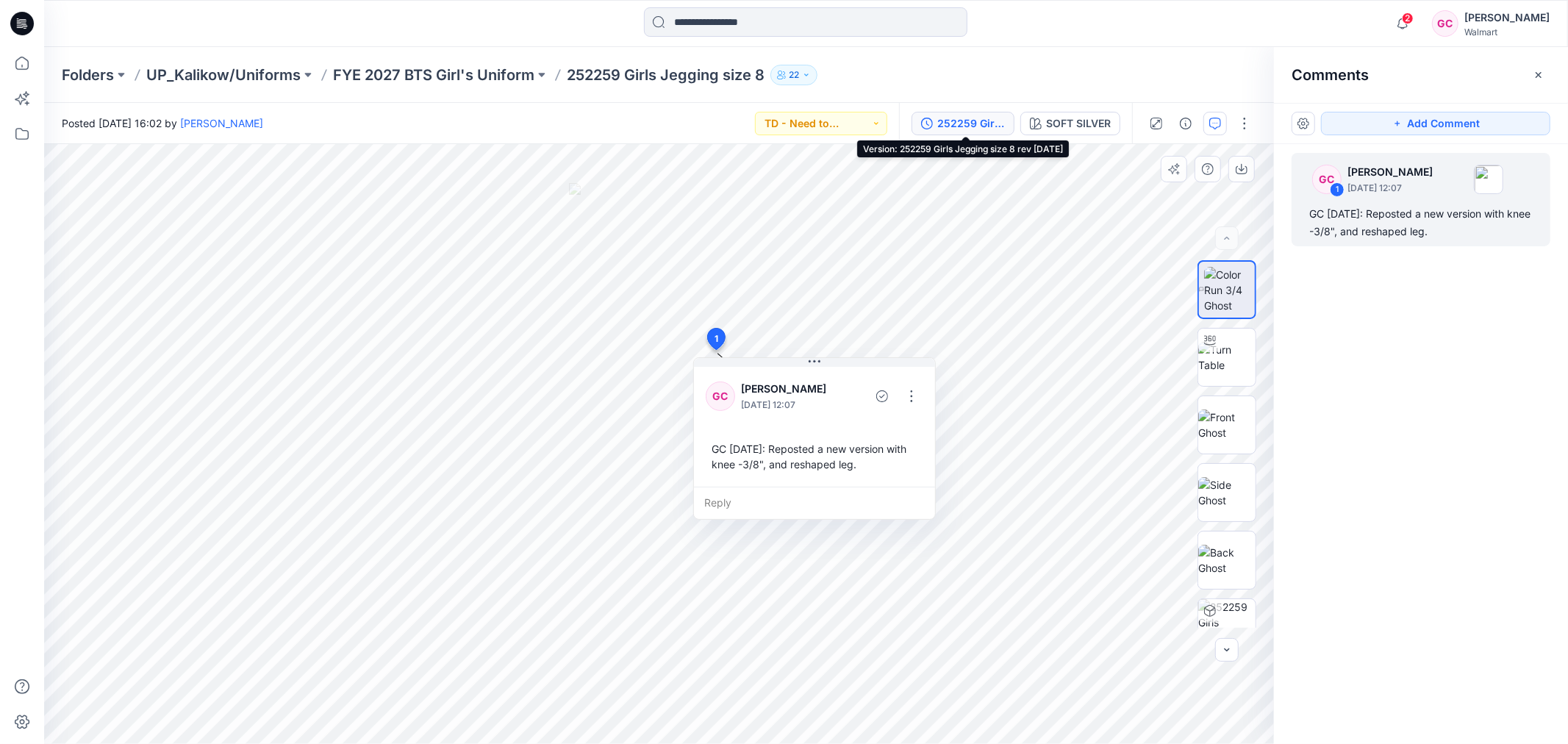
click at [953, 122] on div "252259 Girls Jegging size 8 rev 8-21-25" at bounding box center [970, 123] width 67 height 16
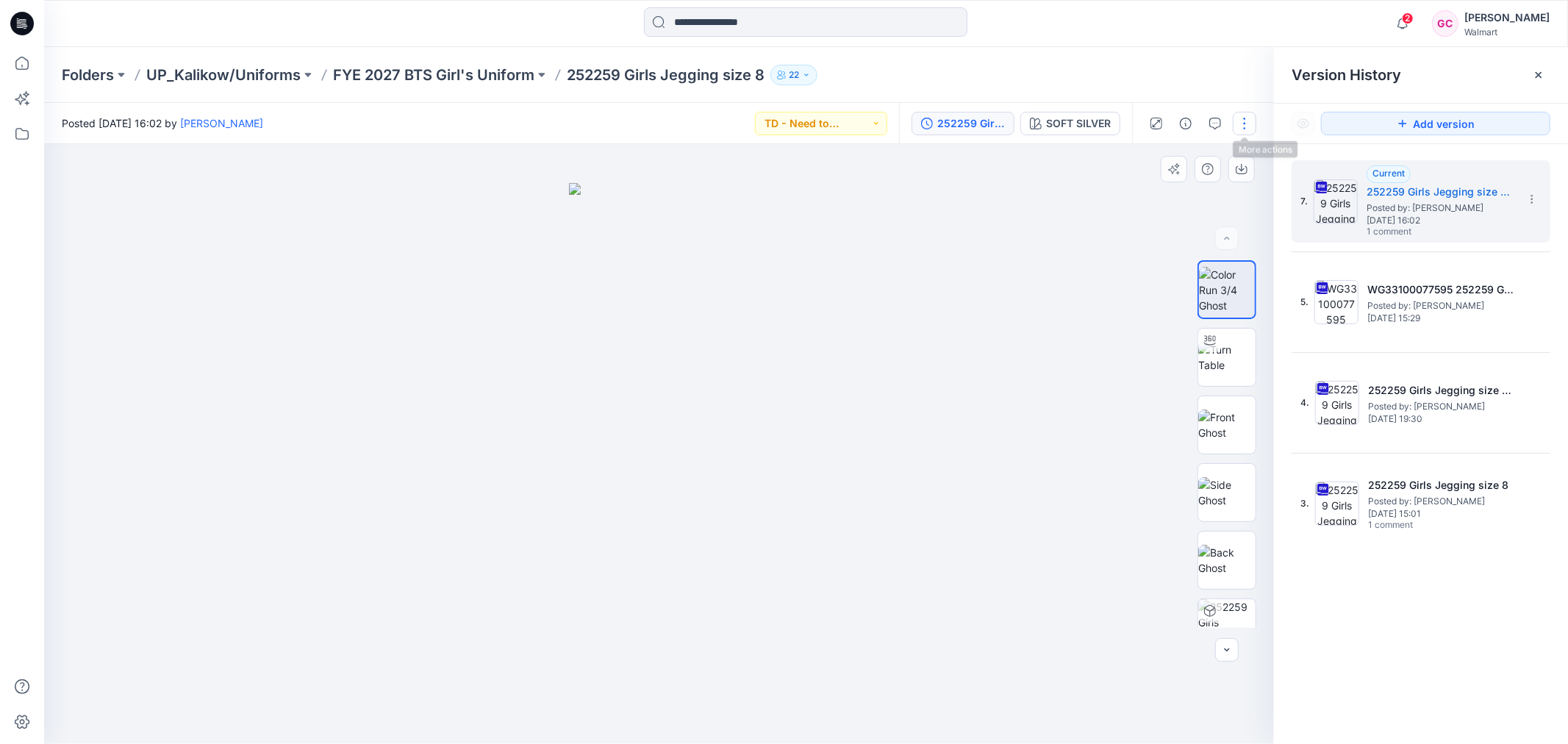
click at [1246, 120] on button "button" at bounding box center [1244, 123] width 24 height 24
click at [1166, 191] on button "Edit" at bounding box center [1182, 198] width 136 height 27
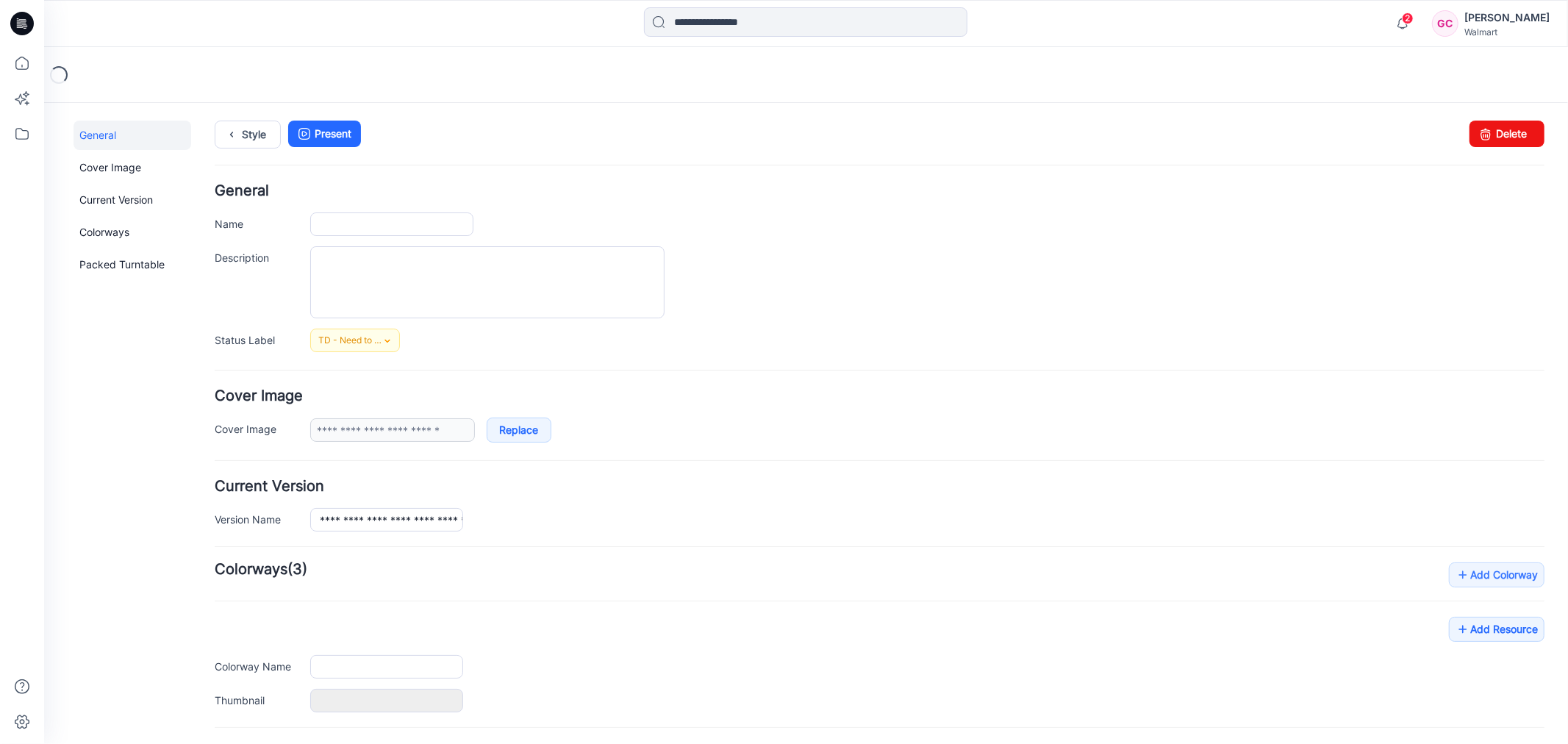
type input "**********"
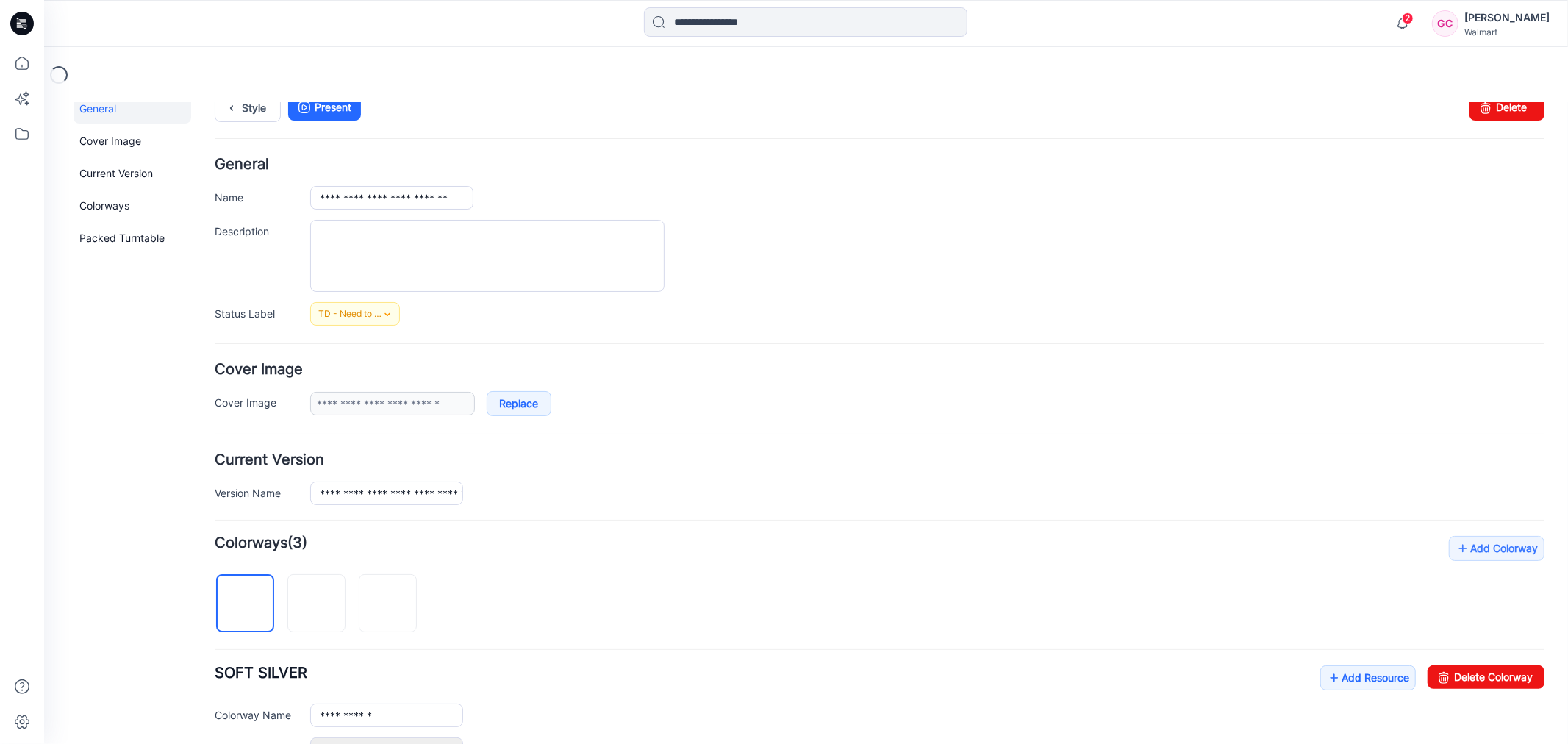
scroll to position [244, 0]
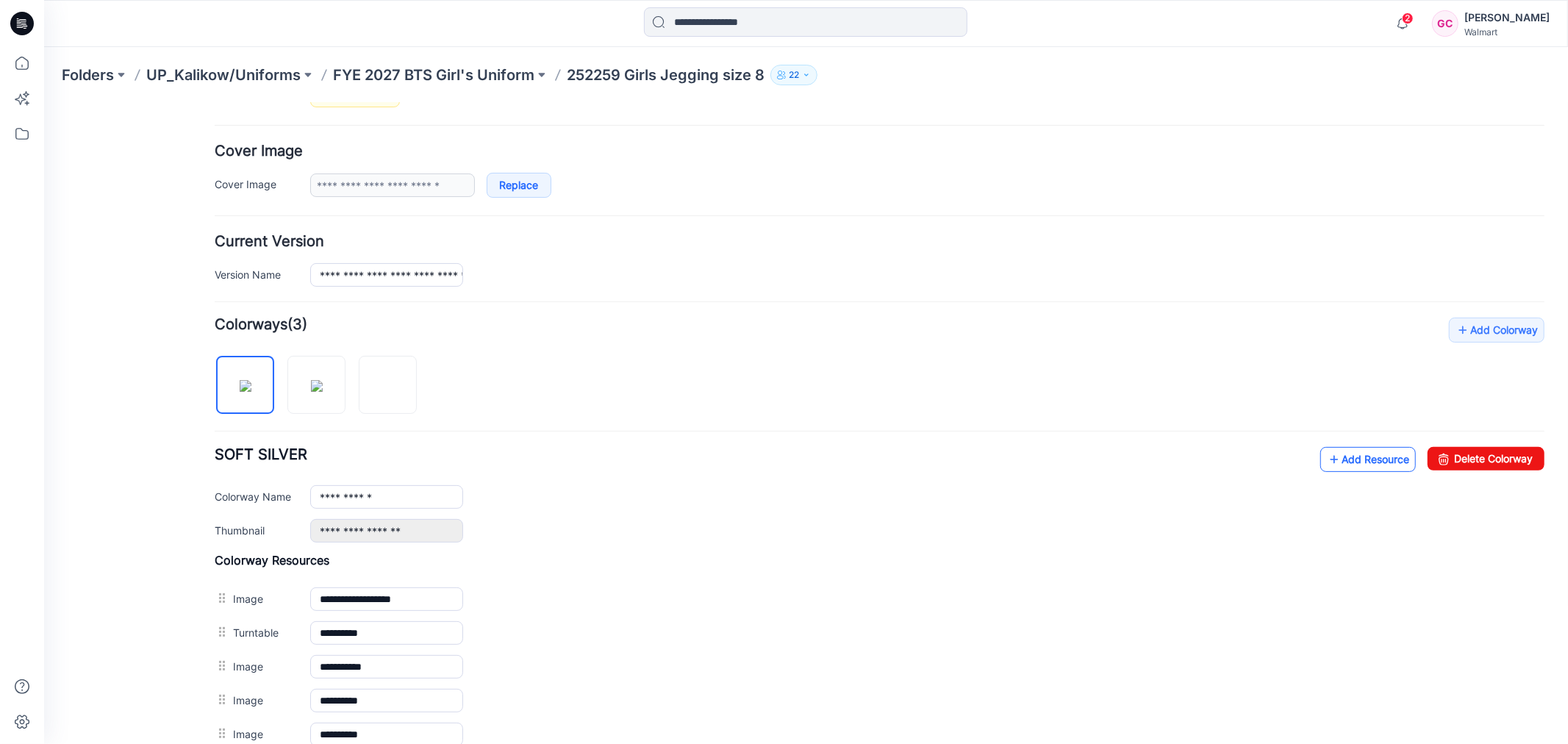
click at [1338, 454] on link "Add Resource" at bounding box center [1367, 458] width 96 height 25
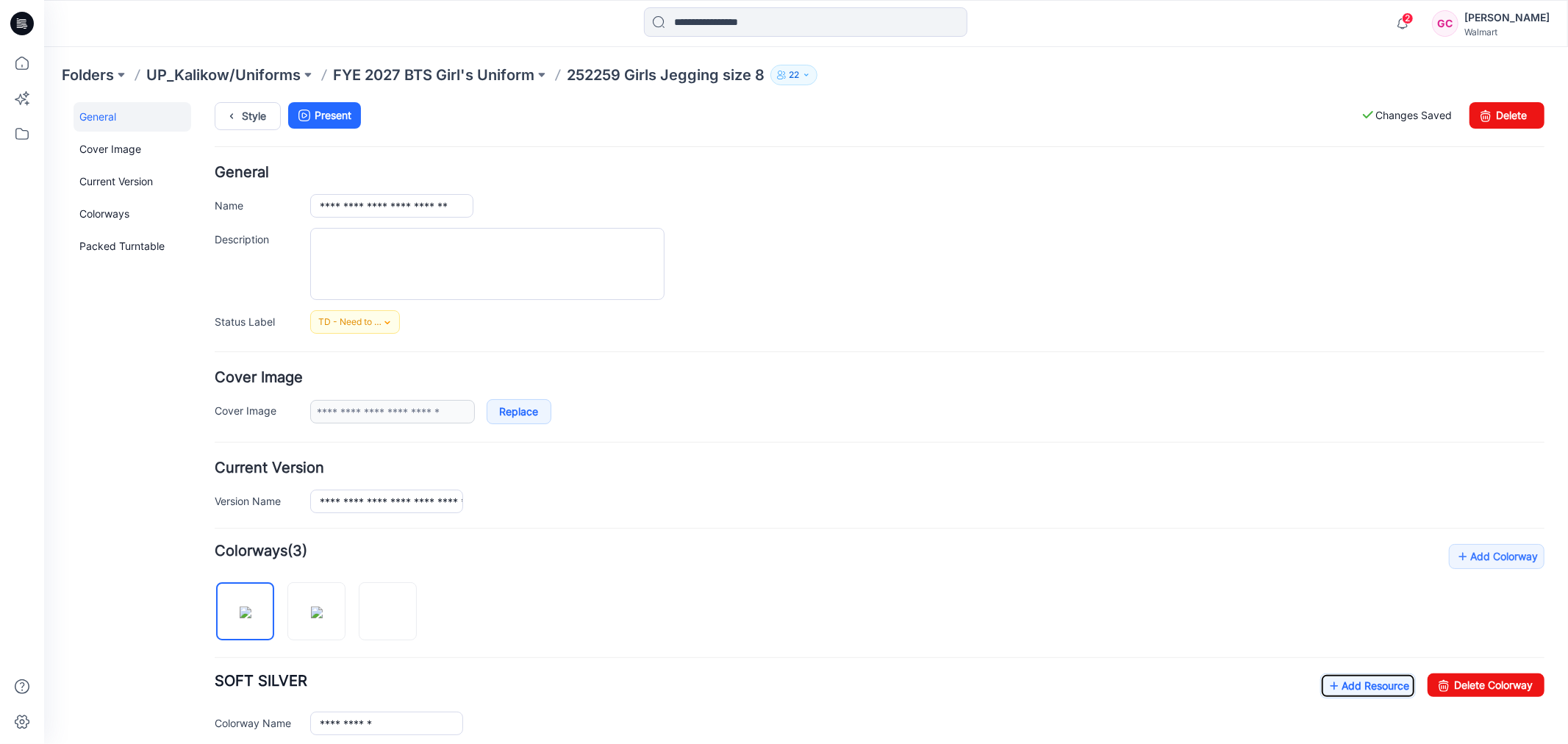
scroll to position [0, 0]
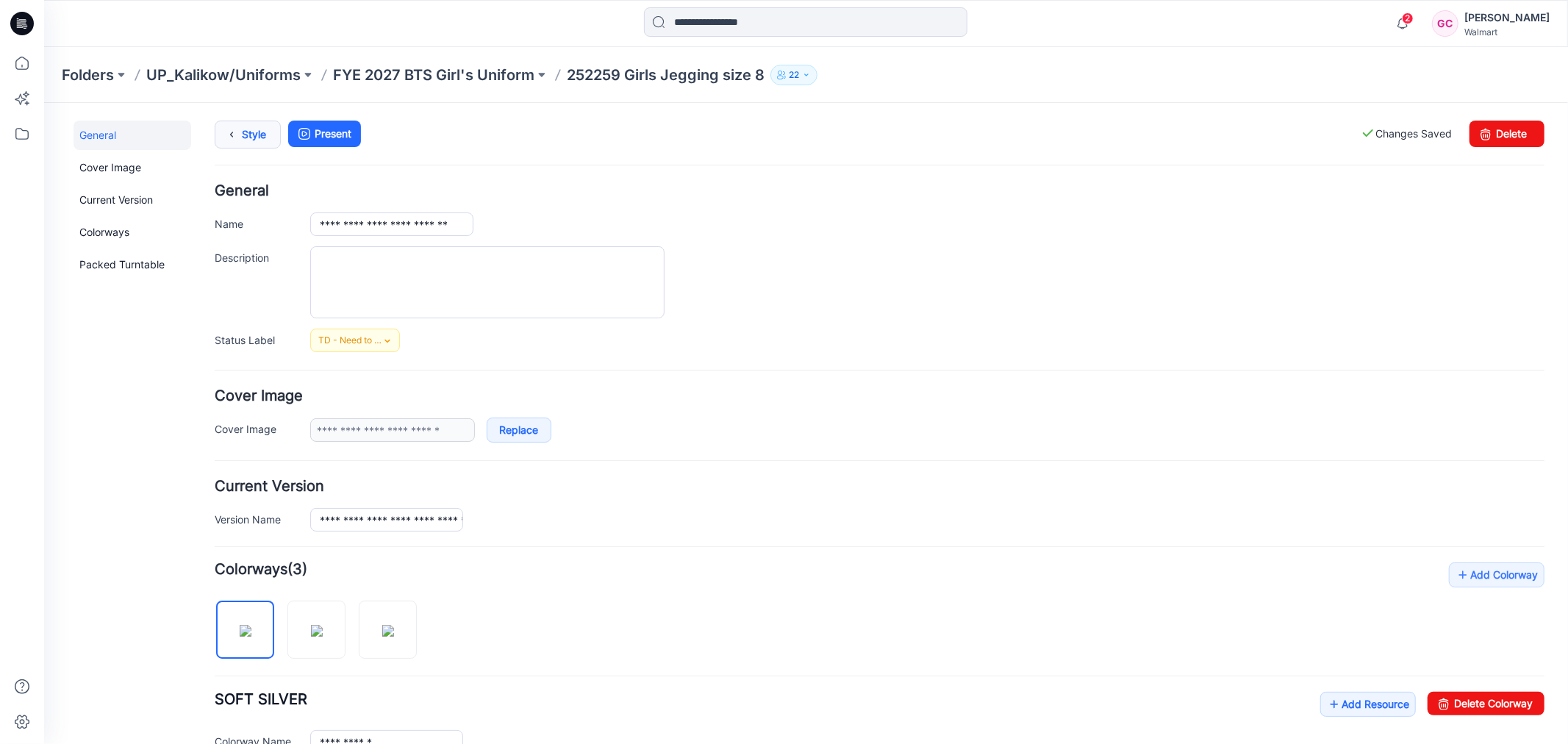
click at [249, 136] on link "Style" at bounding box center [246, 134] width 66 height 28
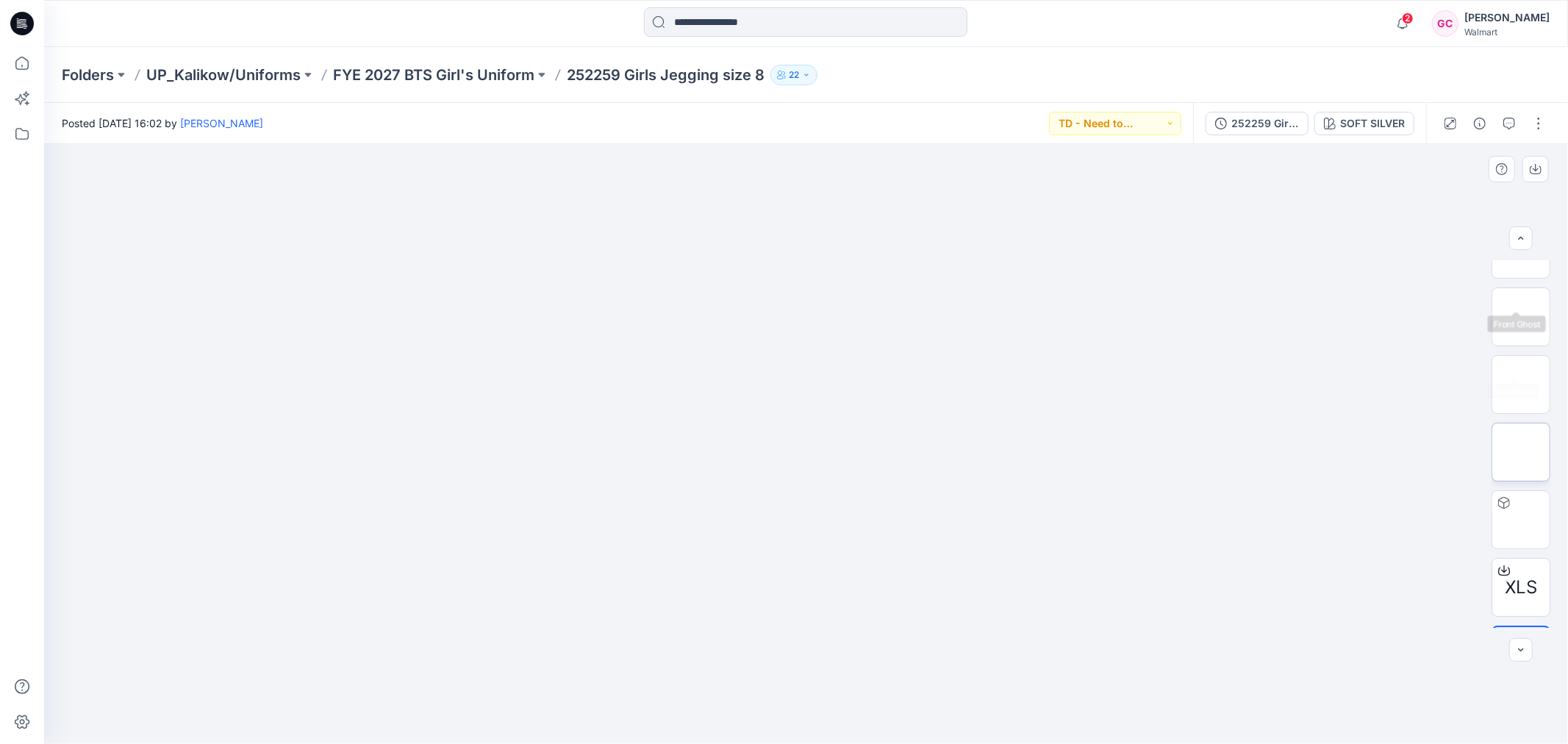
scroll to position [164, 0]
click at [604, 108] on div "Posted Thursday, August 21, 2025 16:02 by Gina Cowan TD - Need to Review" at bounding box center [618, 123] width 1149 height 41
